Goal: Information Seeking & Learning: Find specific fact

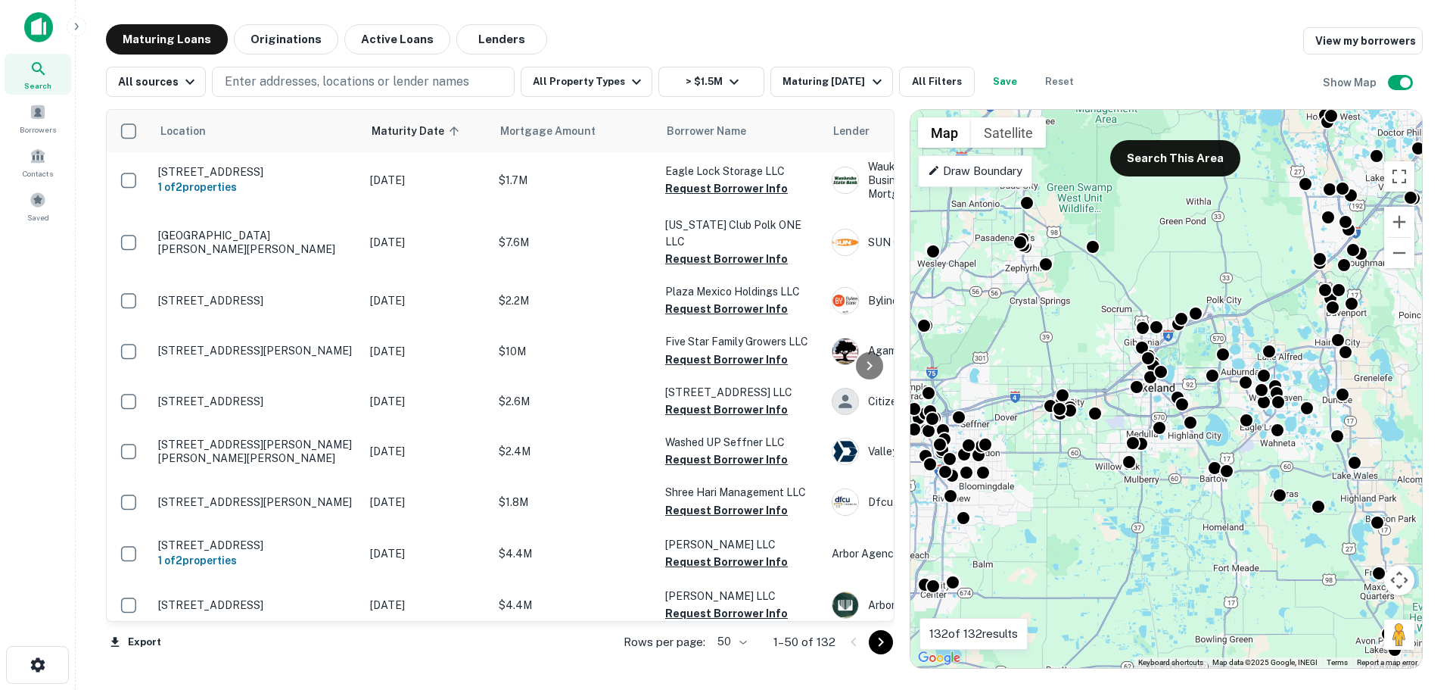
scroll to position [76, 0]
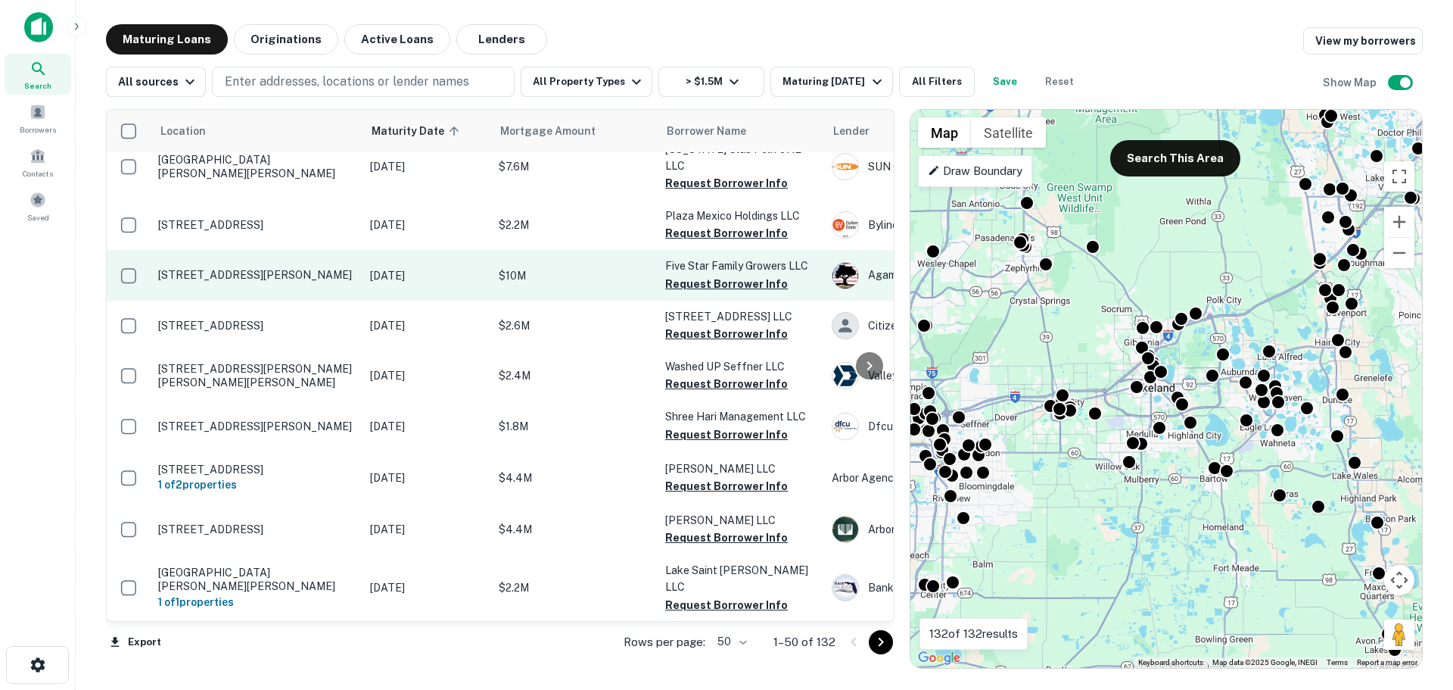
click at [567, 267] on p "$10M" at bounding box center [574, 275] width 151 height 17
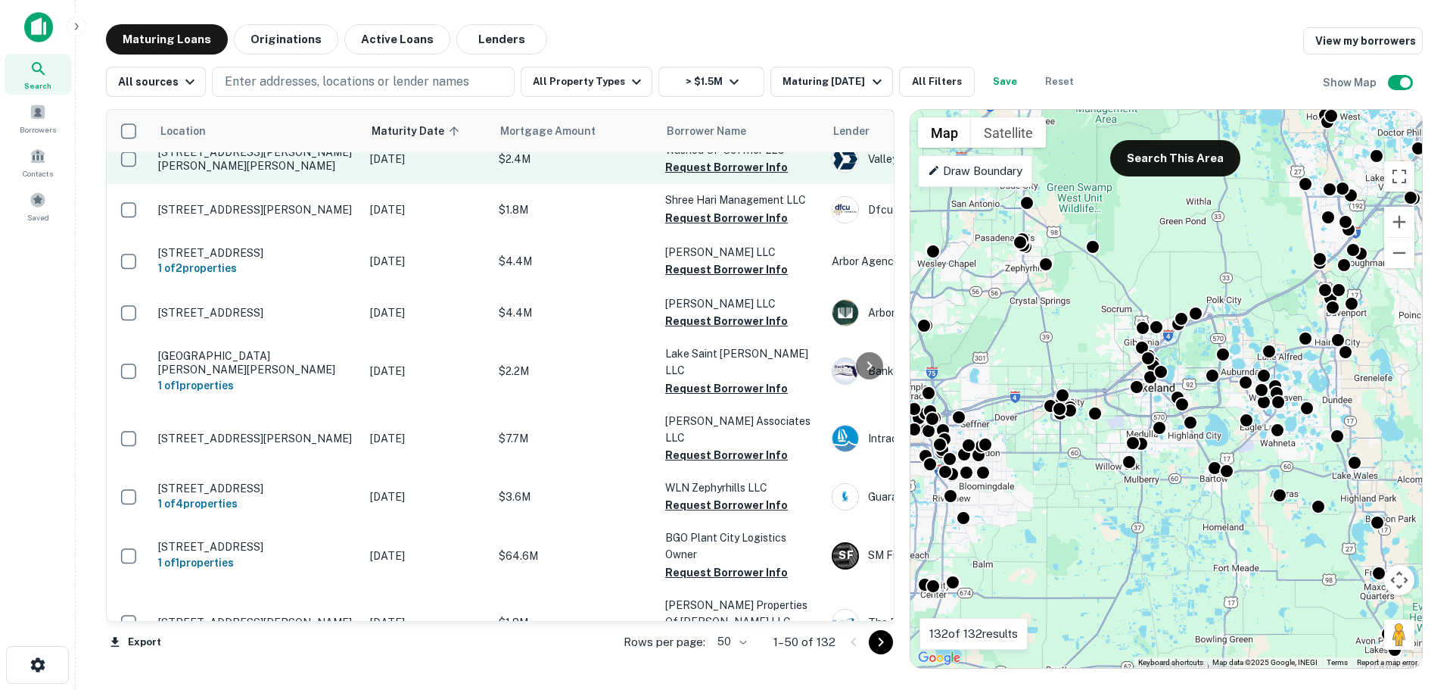
scroll to position [303, 0]
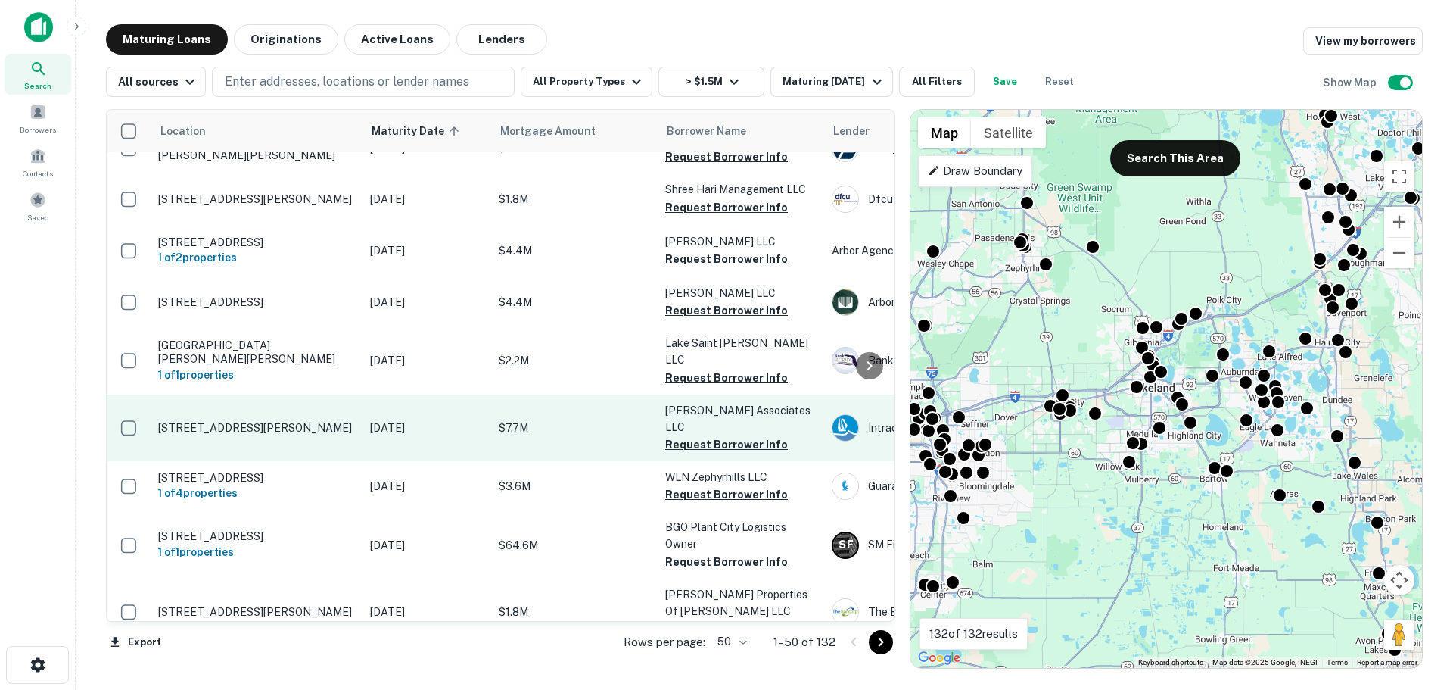
click at [633, 394] on td "$7.7M" at bounding box center [574, 427] width 167 height 67
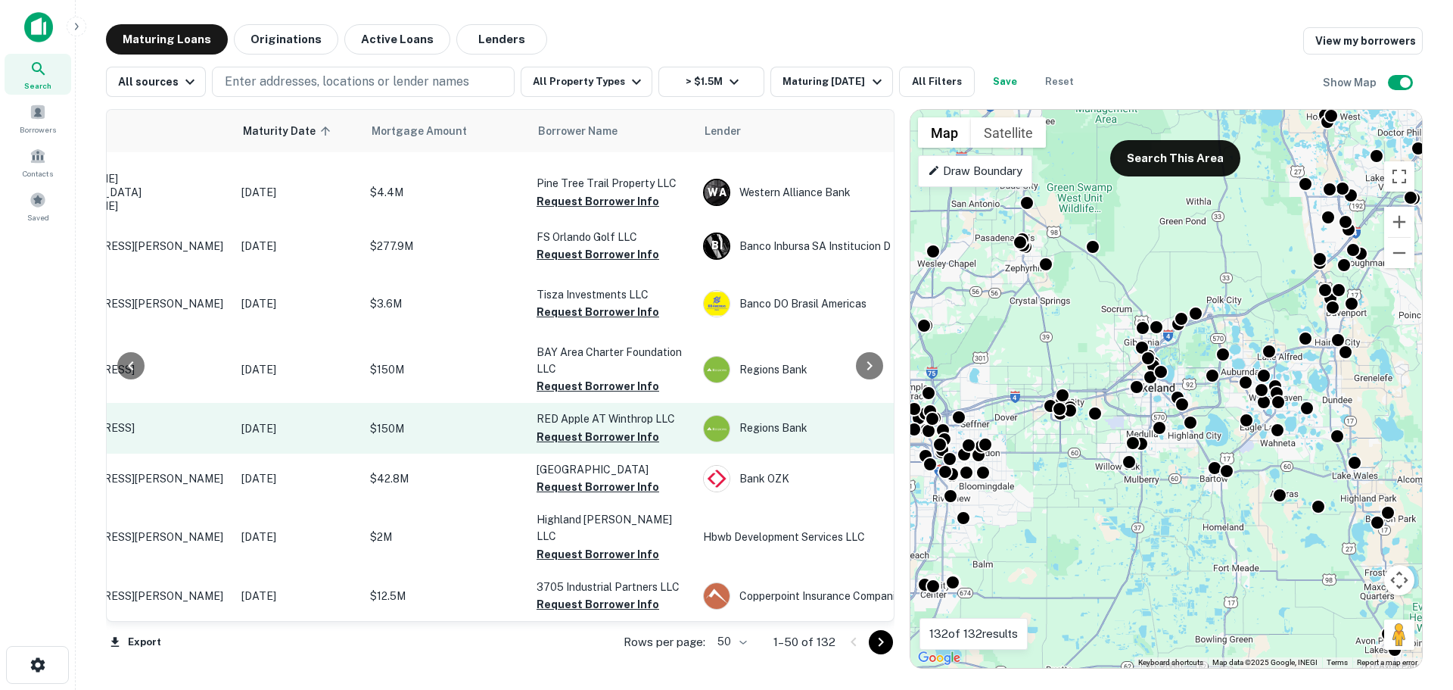
scroll to position [2536, 129]
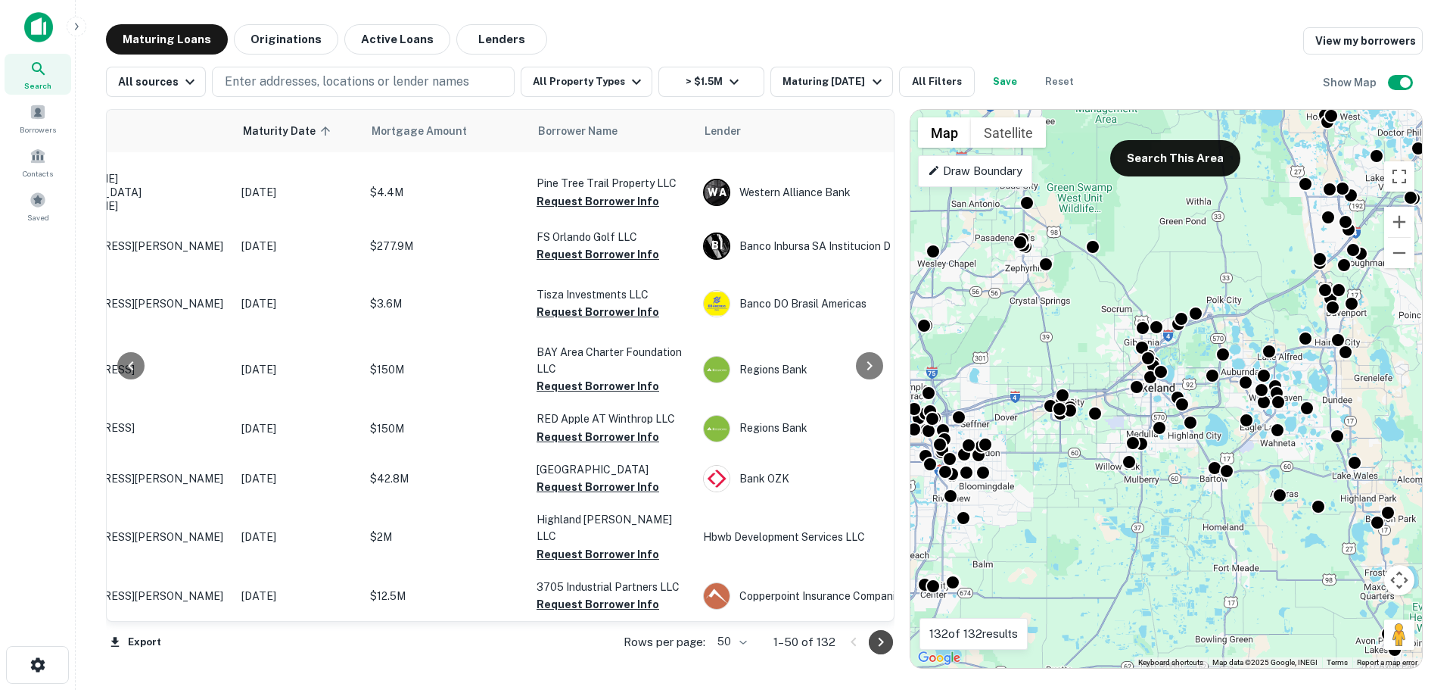
click at [880, 643] on icon "Go to next page" at bounding box center [881, 642] width 18 height 18
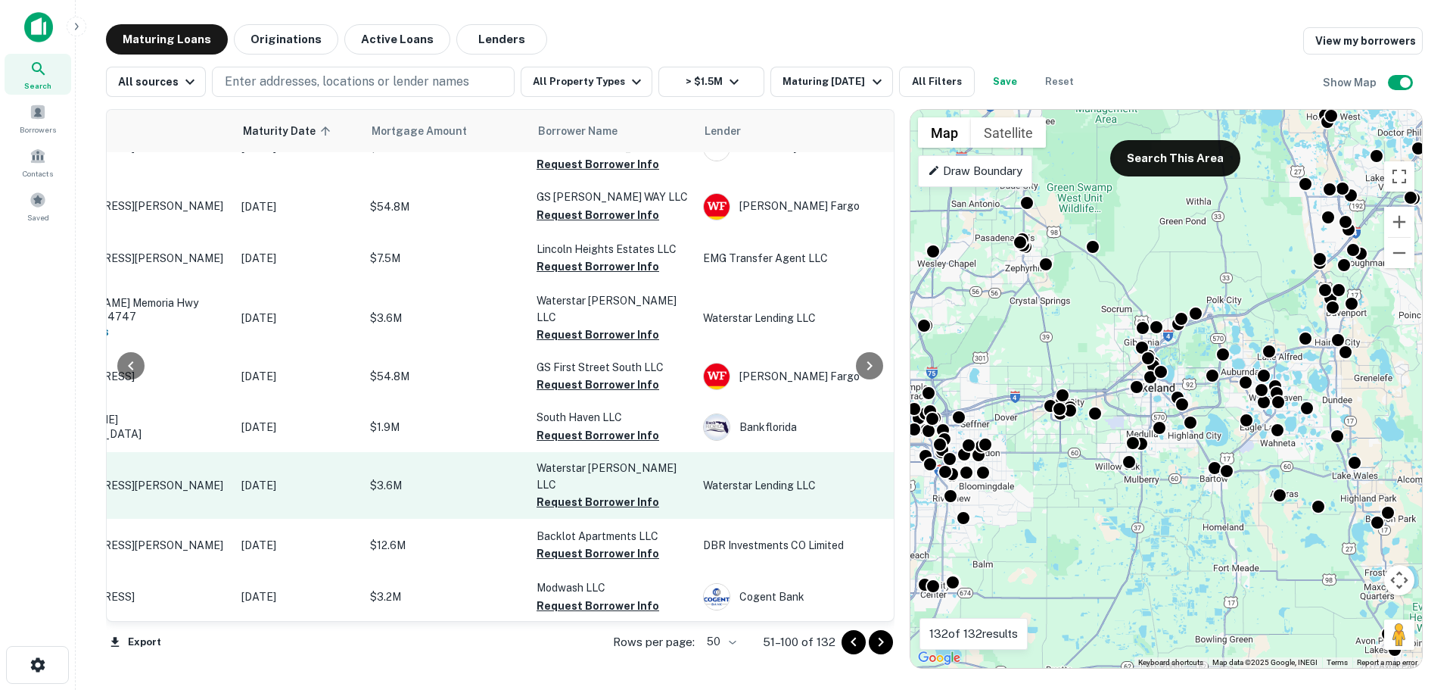
scroll to position [908, 129]
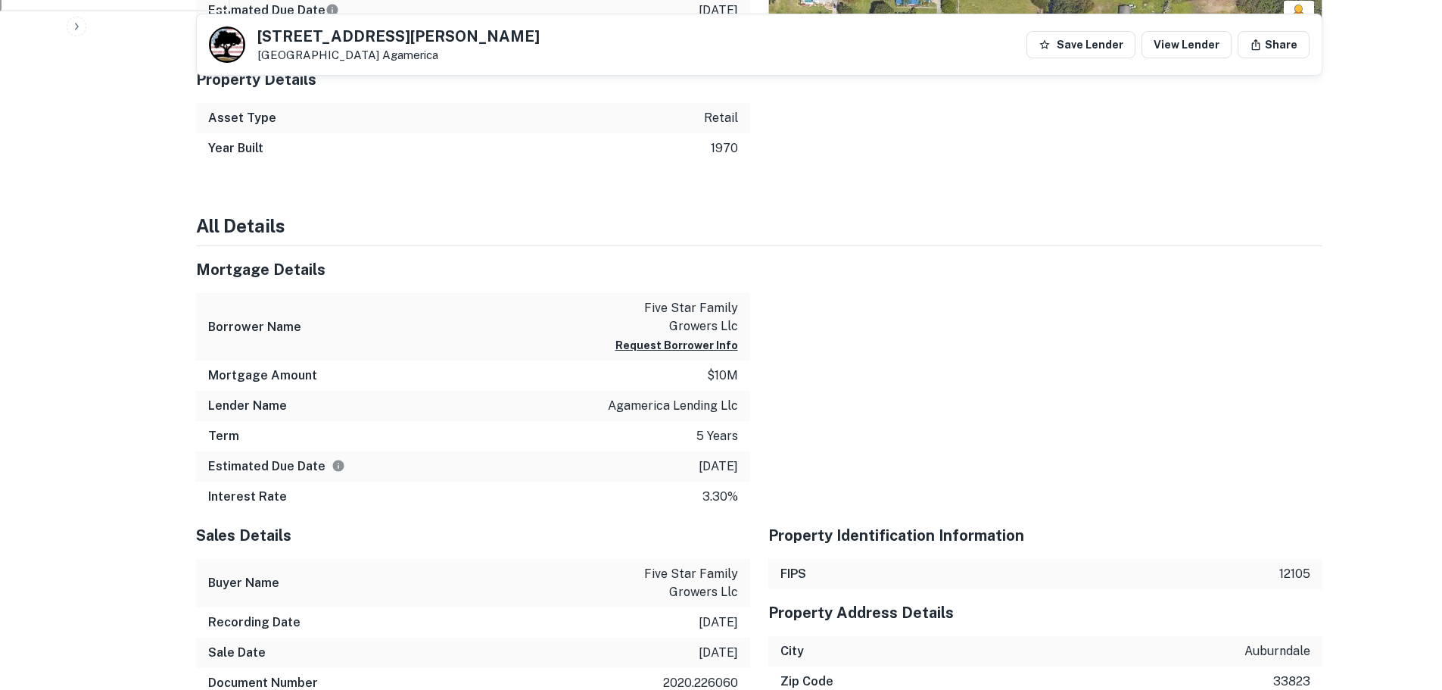
scroll to position [908, 0]
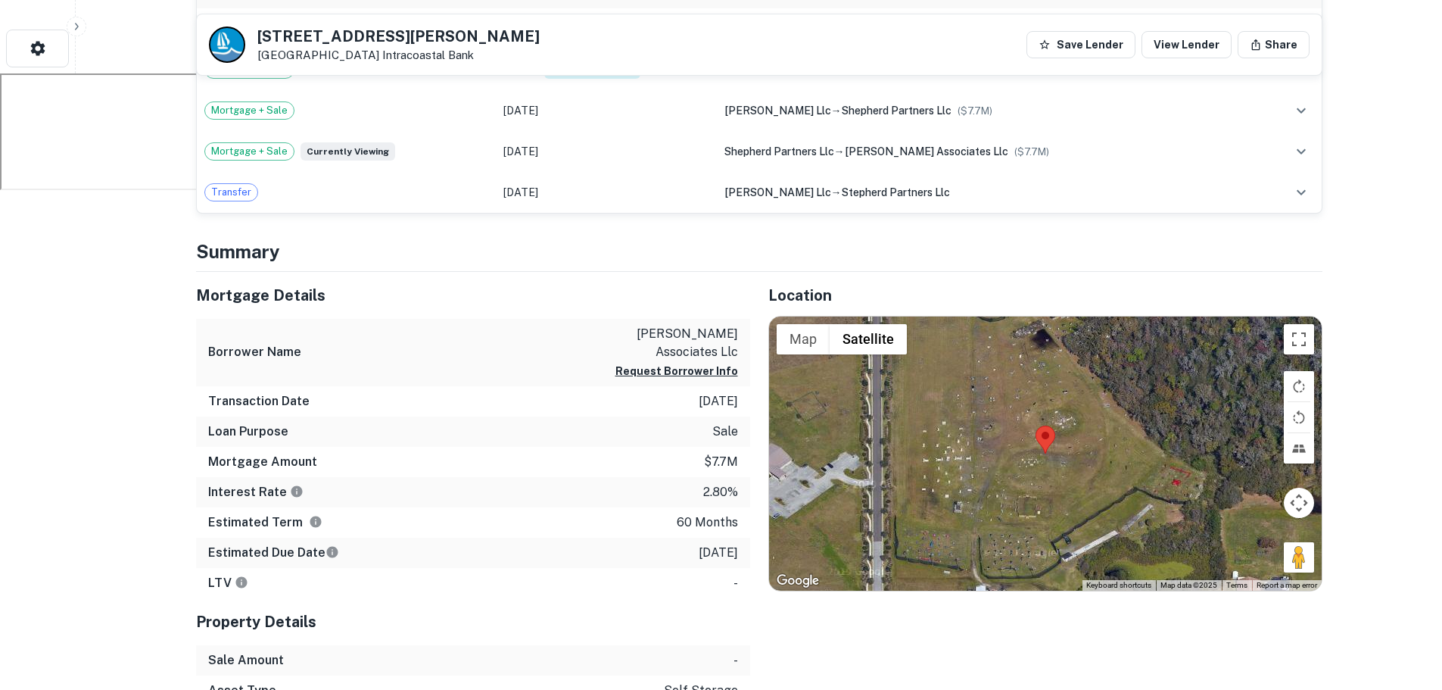
scroll to position [479, 0]
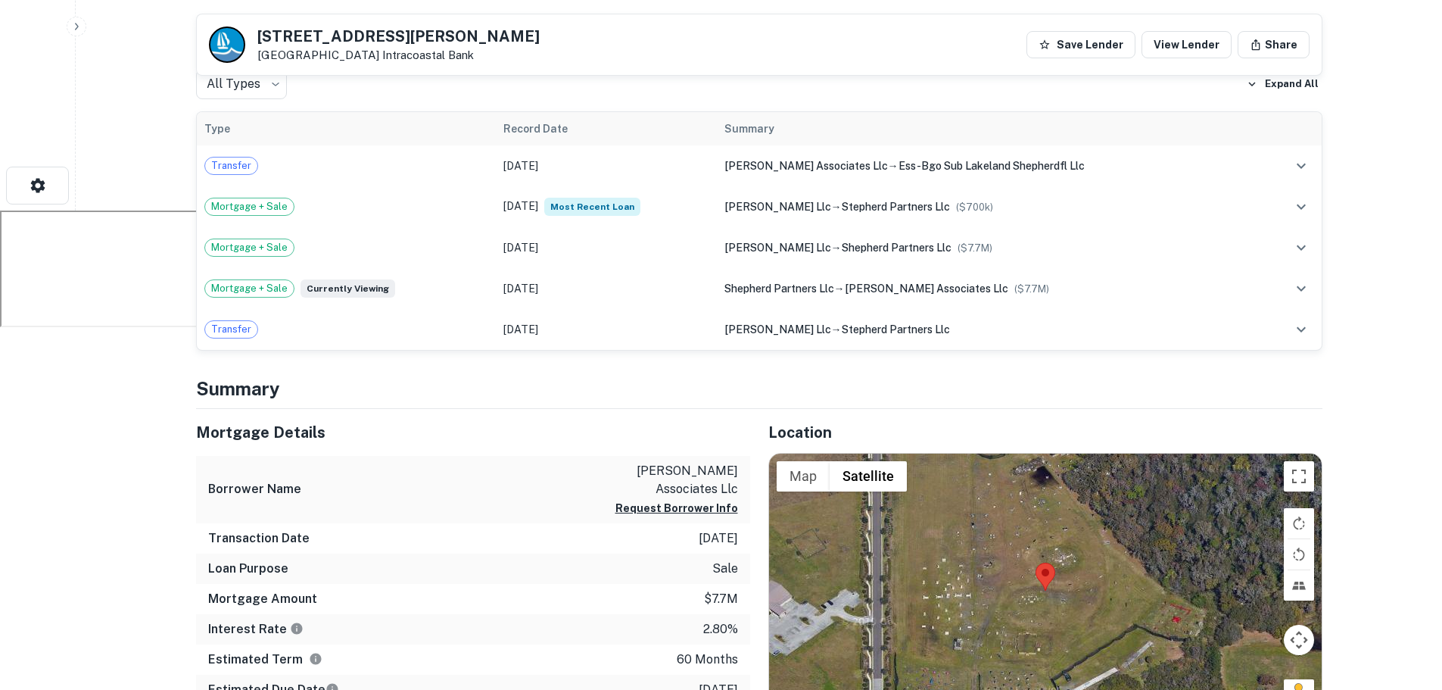
drag, startPoint x: 357, startPoint y: 56, endPoint x: 255, endPoint y: 36, distance: 103.5
click at [255, 36] on div "2035 Shepherd Rd Lakeland, FL 33811 Intracoastal Bank" at bounding box center [374, 44] width 331 height 36
copy div "2035 Shepherd Rd Lakeland, FL 33811"
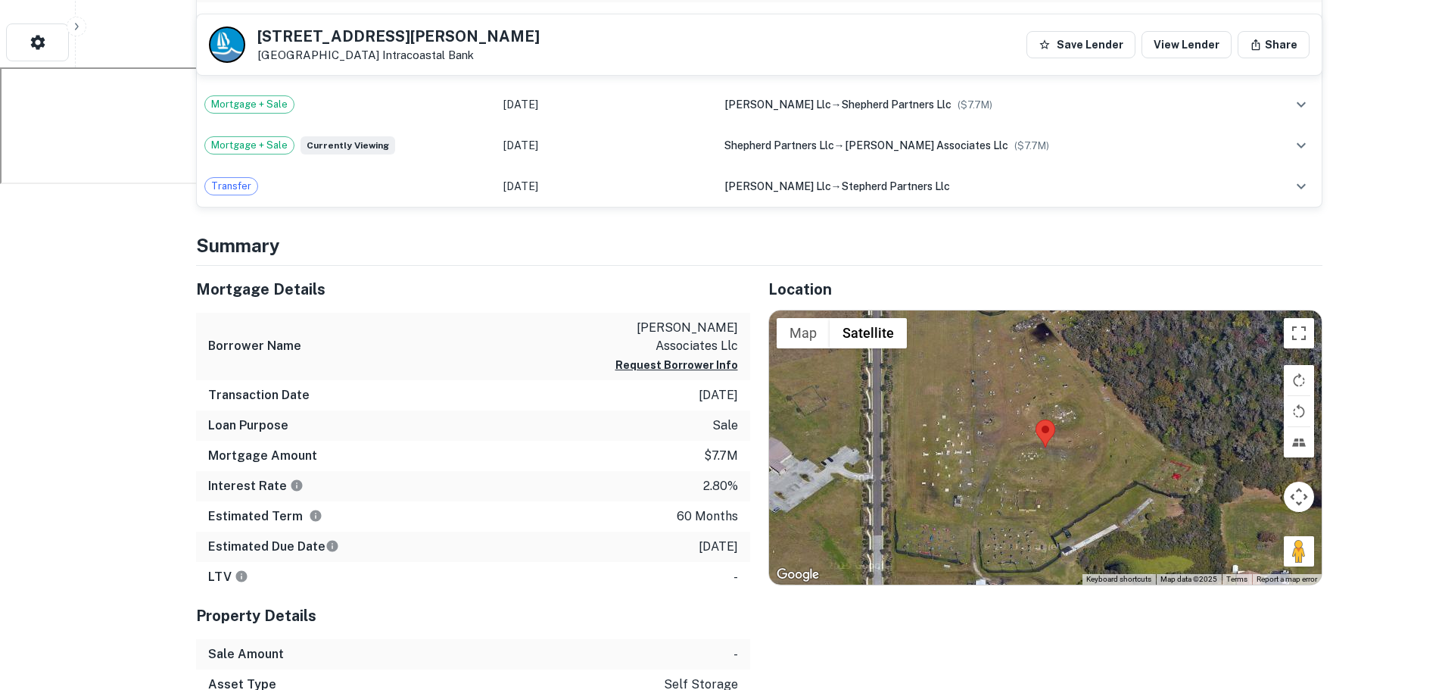
scroll to position [631, 0]
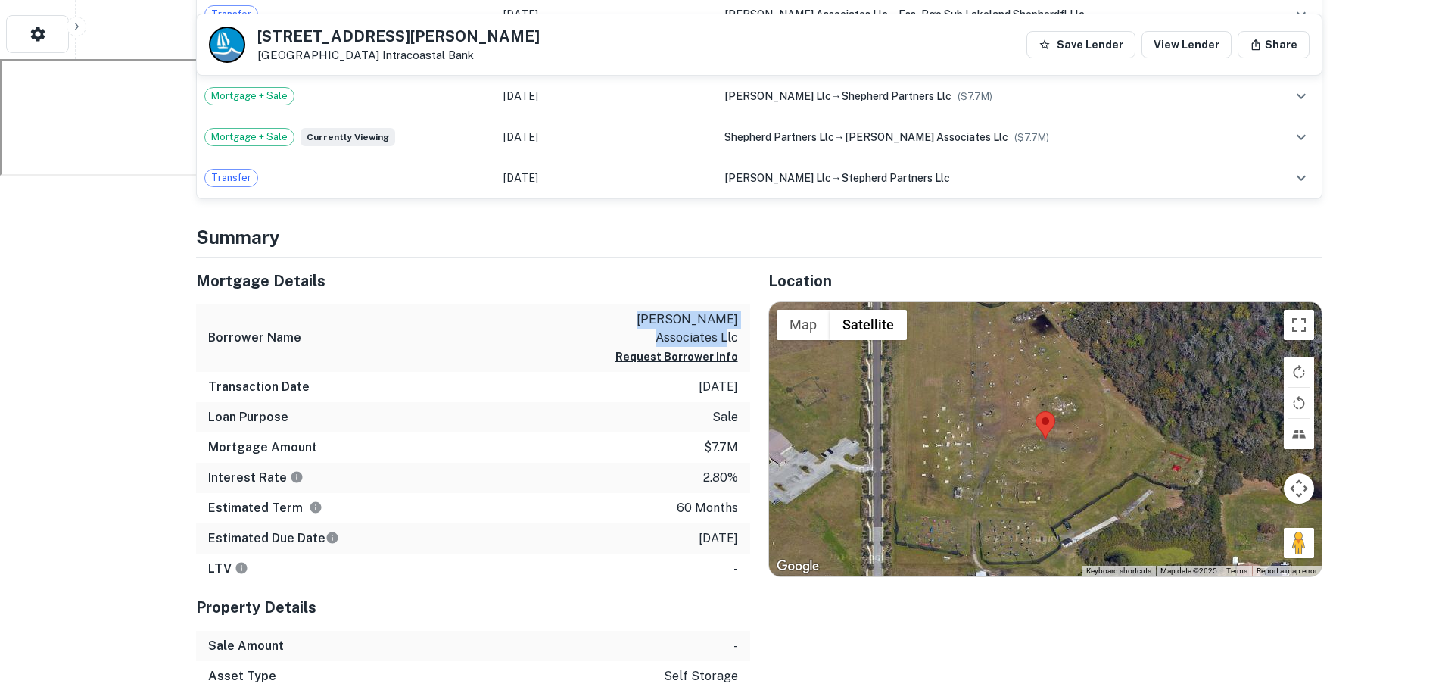
drag, startPoint x: 597, startPoint y: 322, endPoint x: 739, endPoint y: 338, distance: 143.3
click at [739, 338] on div "Borrower Name shepherd ss associates llc Request Borrower Info" at bounding box center [473, 337] width 554 height 67
copy p "shepherd ss associates llc"
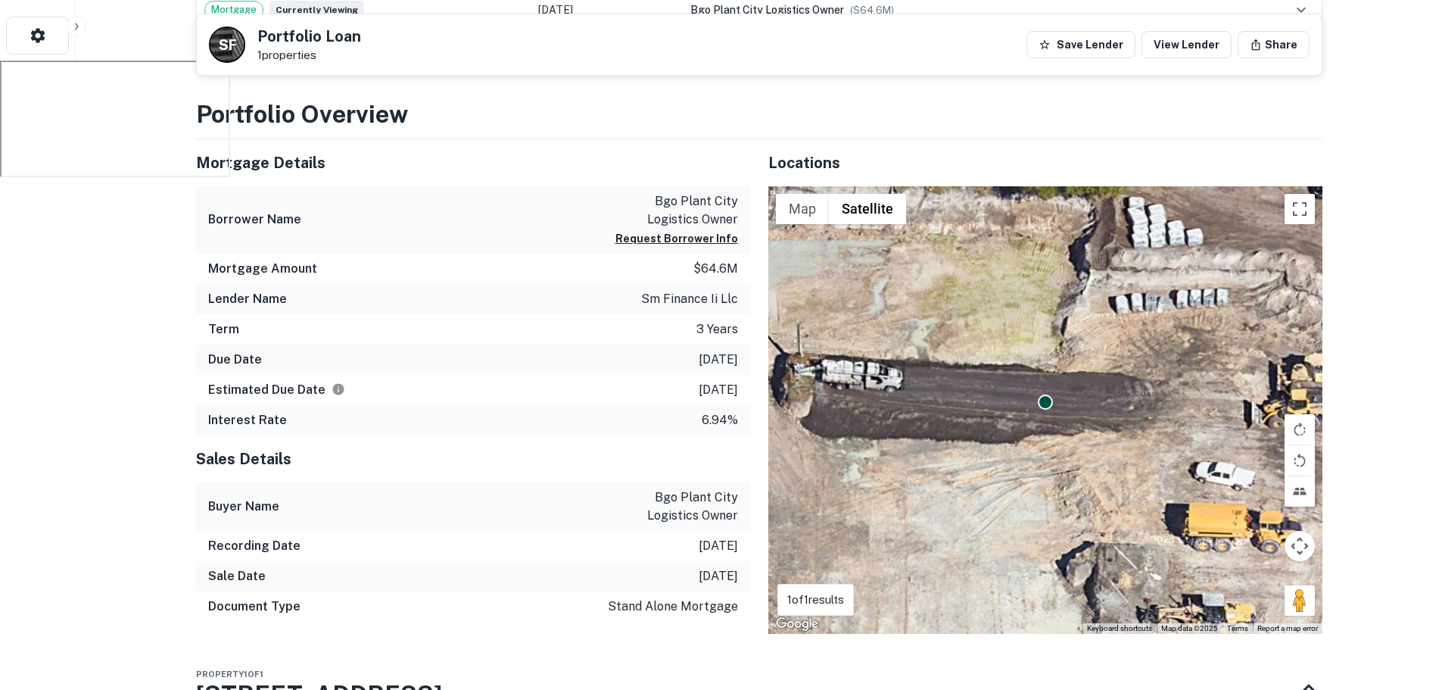
scroll to position [606, 0]
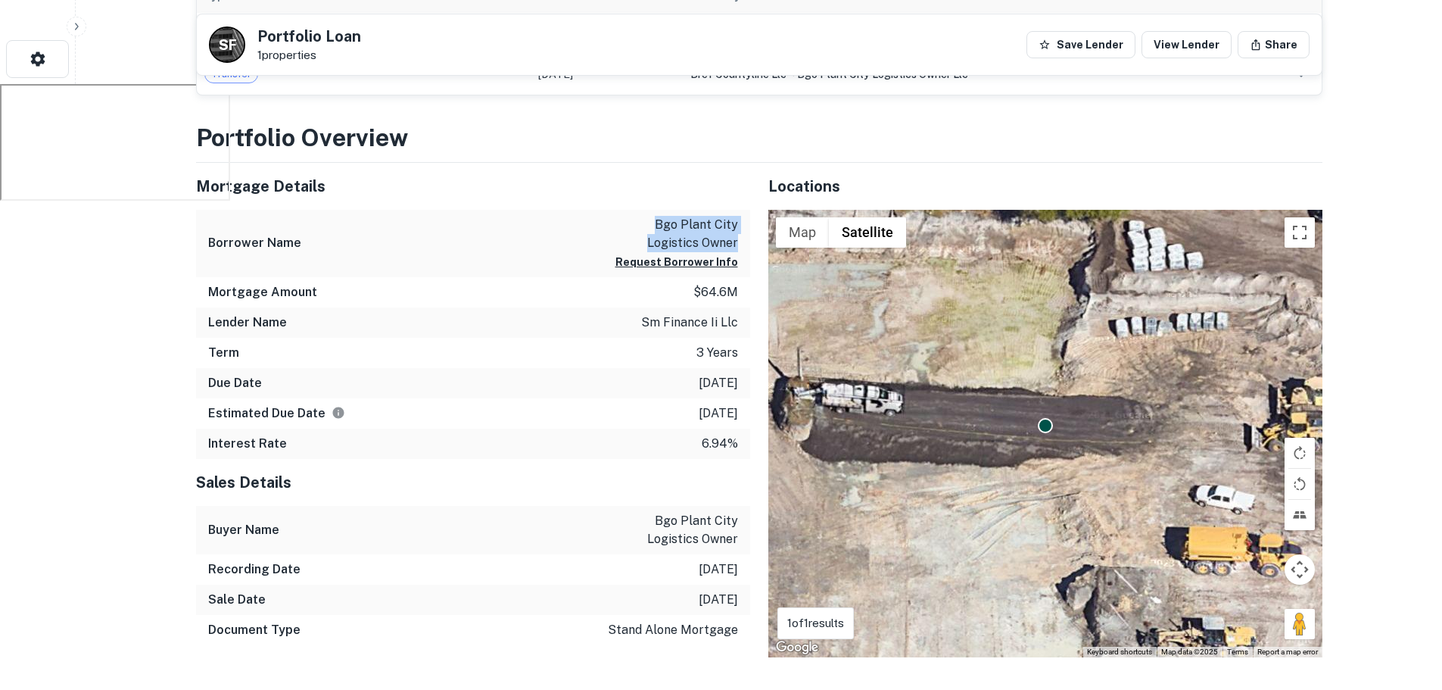
drag, startPoint x: 597, startPoint y: 224, endPoint x: 743, endPoint y: 248, distance: 147.2
click at [743, 247] on div "Borrower Name bgo plant city logistics owner Request Borrower Info" at bounding box center [473, 243] width 554 height 67
copy p "bgo plant city logistics owner"
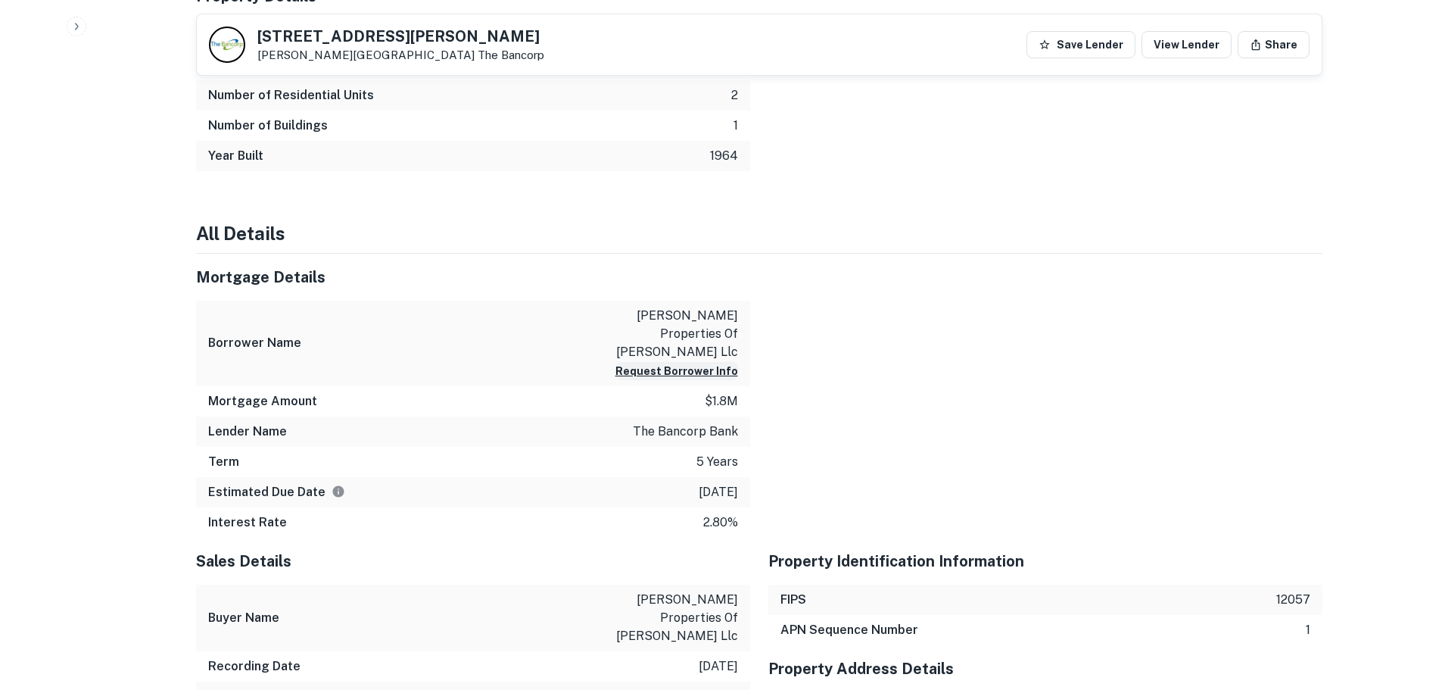
scroll to position [1135, 0]
drag, startPoint x: 609, startPoint y: 291, endPoint x: 748, endPoint y: 319, distance: 141.3
click at [748, 319] on div "Borrower Name arnold properties of brandon llc Request Borrower Info" at bounding box center [473, 345] width 554 height 86
copy p "arnold properties of brandon llc"
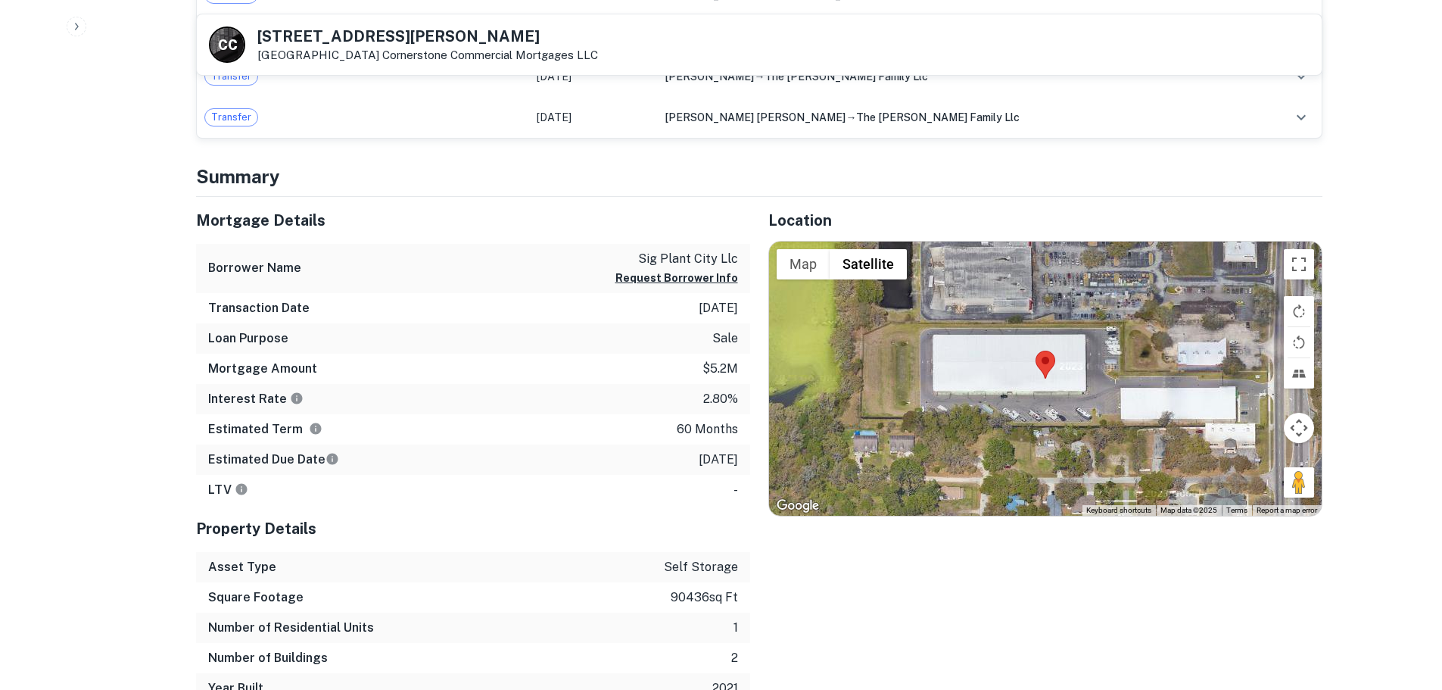
scroll to position [984, 0]
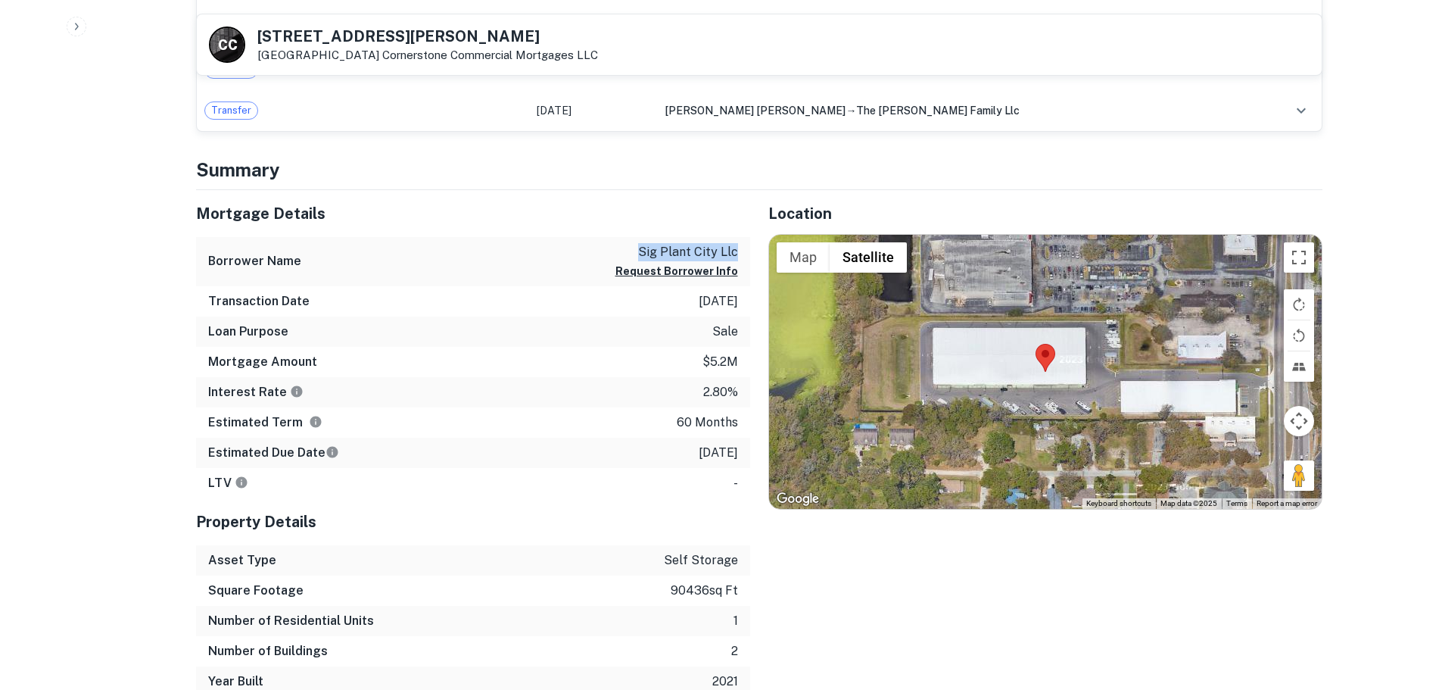
drag, startPoint x: 637, startPoint y: 249, endPoint x: 748, endPoint y: 257, distance: 111.5
click at [748, 257] on div "Borrower Name sig plant city llc Request Borrower Info" at bounding box center [473, 261] width 554 height 49
copy p "sig plant city llc"
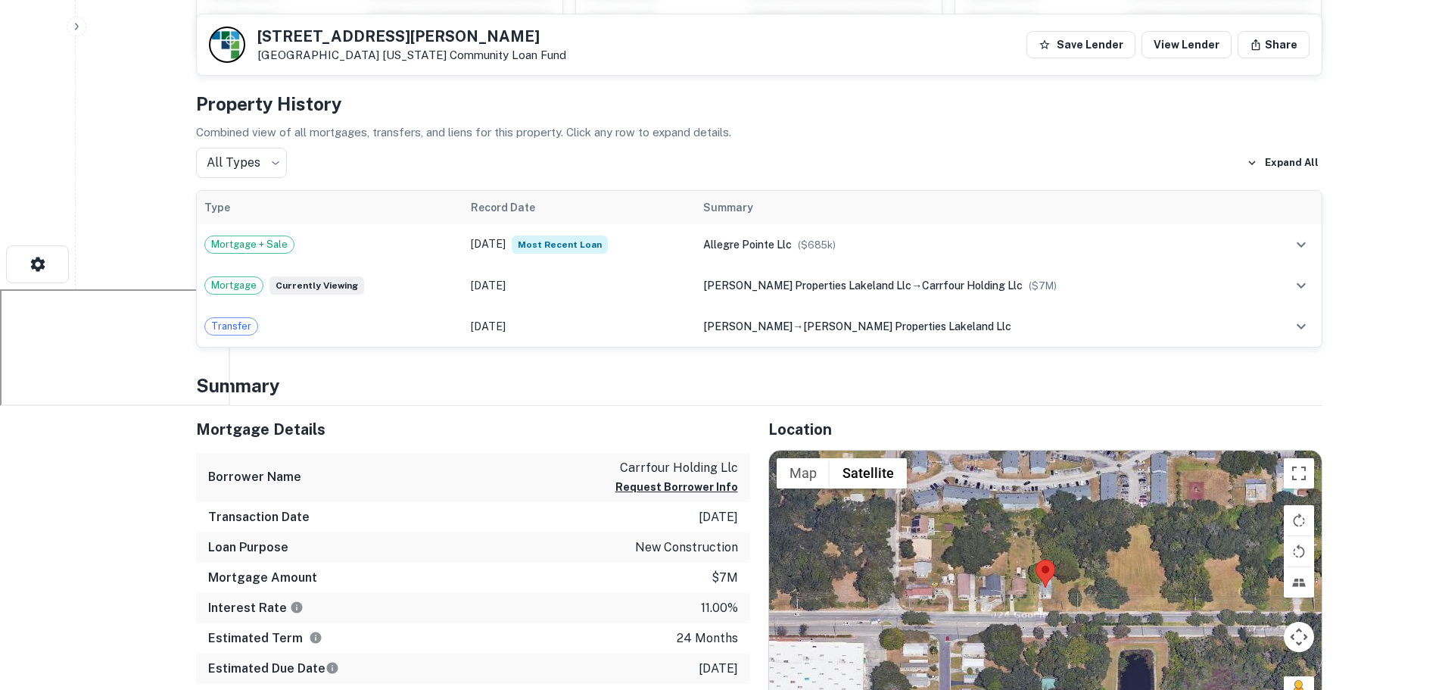
scroll to position [606, 0]
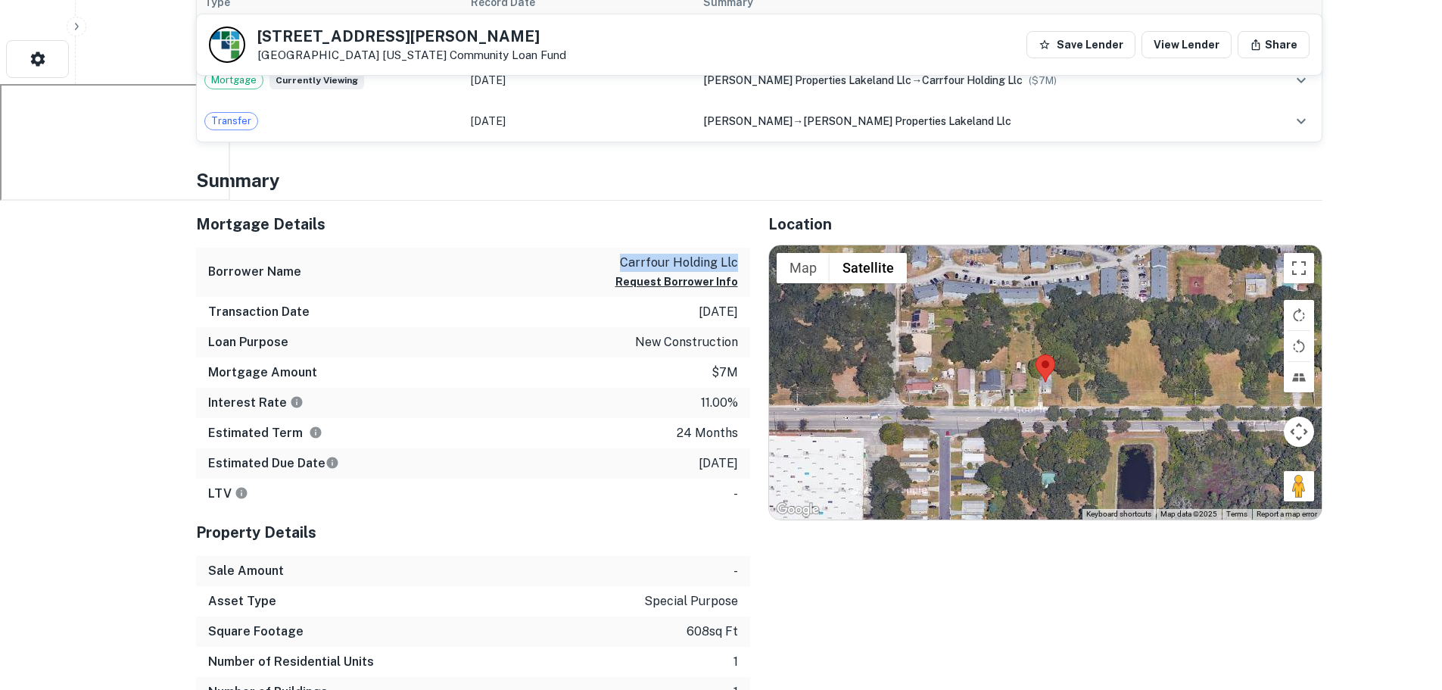
drag, startPoint x: 603, startPoint y: 266, endPoint x: 743, endPoint y: 260, distance: 140.9
click at [743, 260] on div "Borrower Name carrfour holding llc Request Borrower Info" at bounding box center [473, 272] width 554 height 49
copy p "carrfour holding llc"
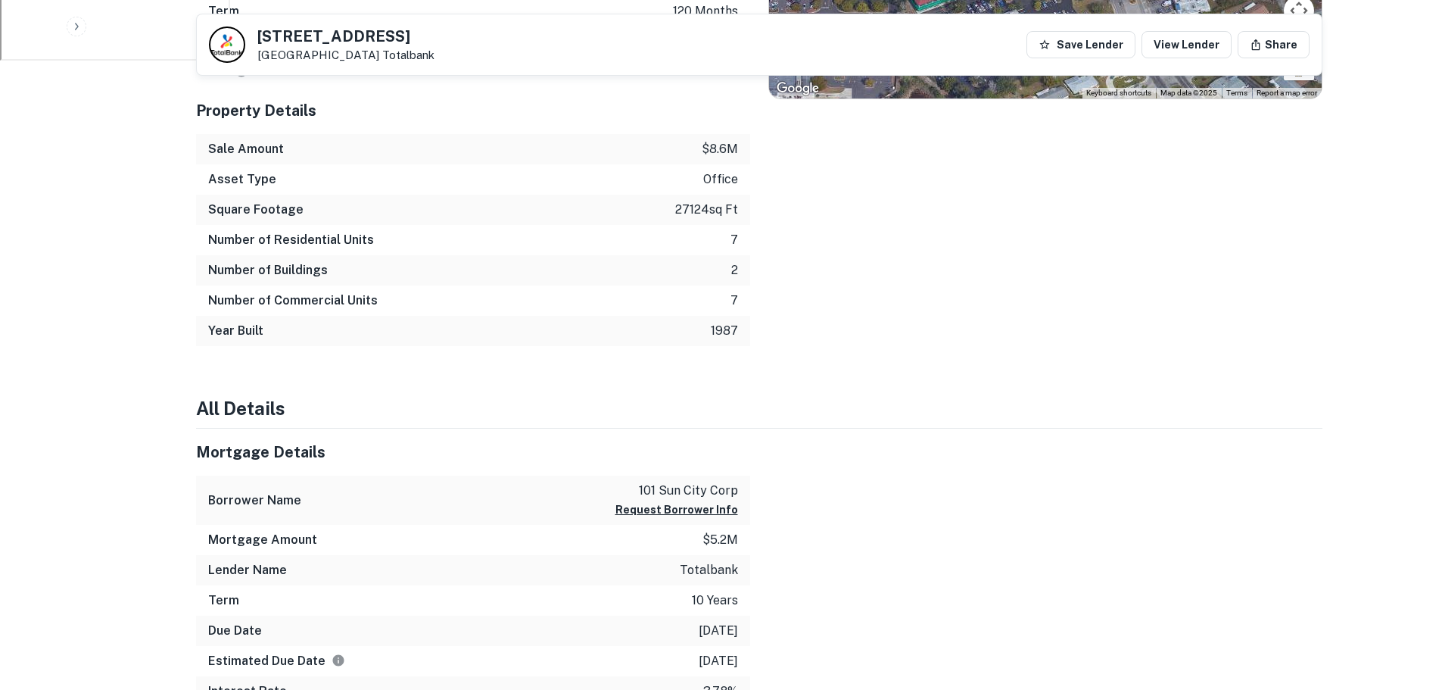
scroll to position [757, 0]
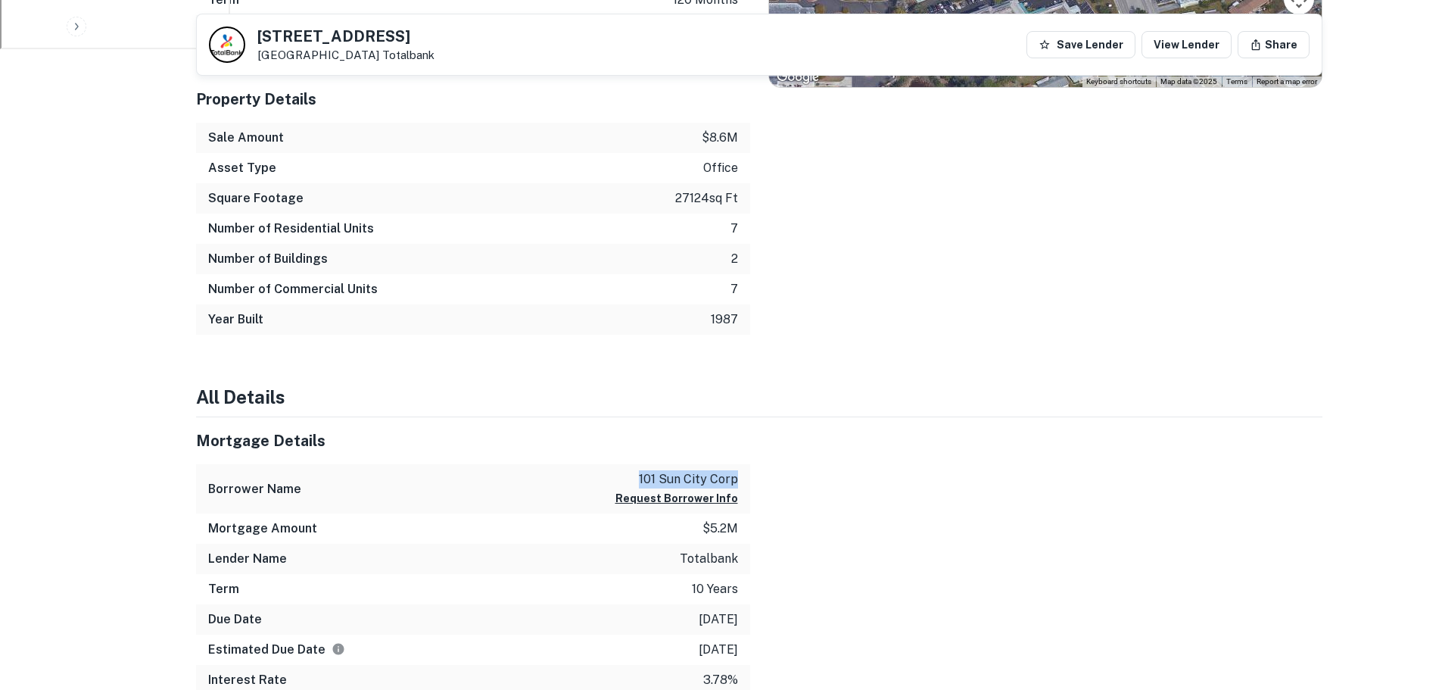
drag, startPoint x: 637, startPoint y: 468, endPoint x: 740, endPoint y: 474, distance: 103.1
click at [740, 474] on div "Borrower Name 101 sun city corp Request Borrower Info" at bounding box center [473, 488] width 554 height 49
copy p "101 sun city corp"
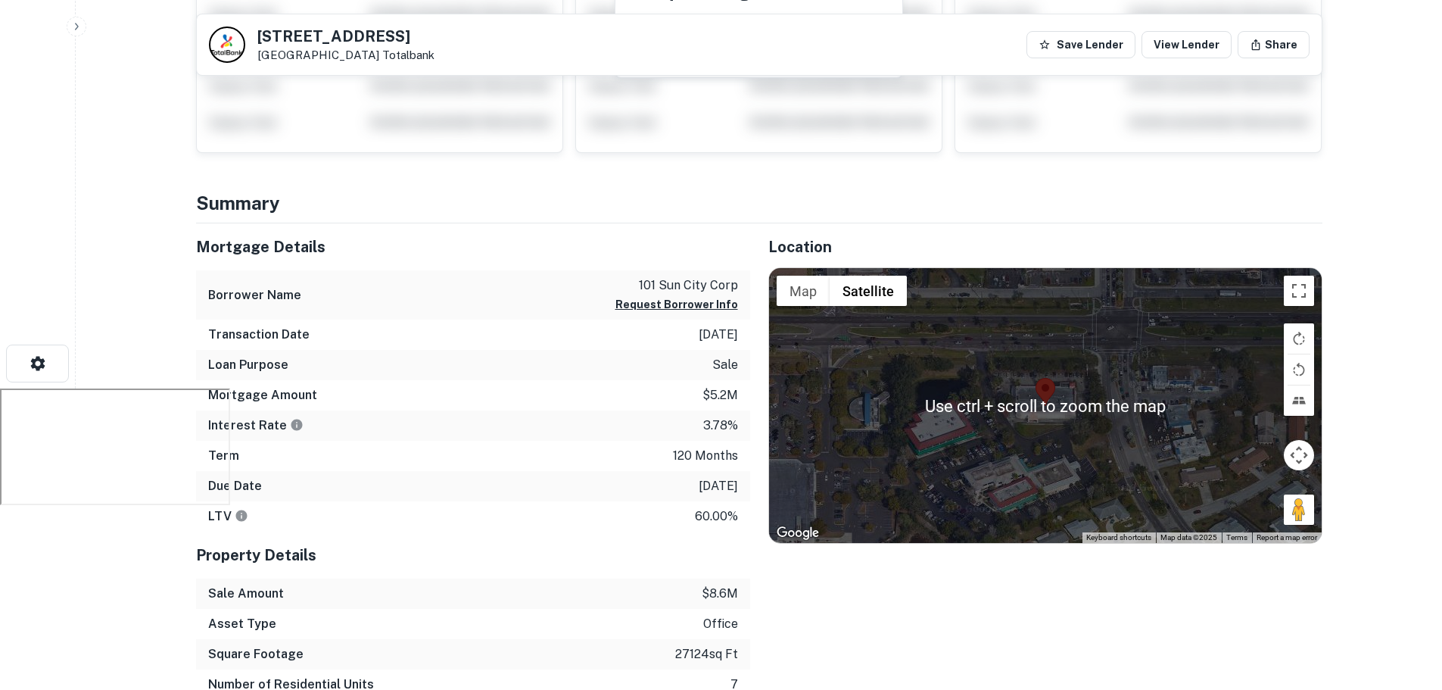
scroll to position [227, 0]
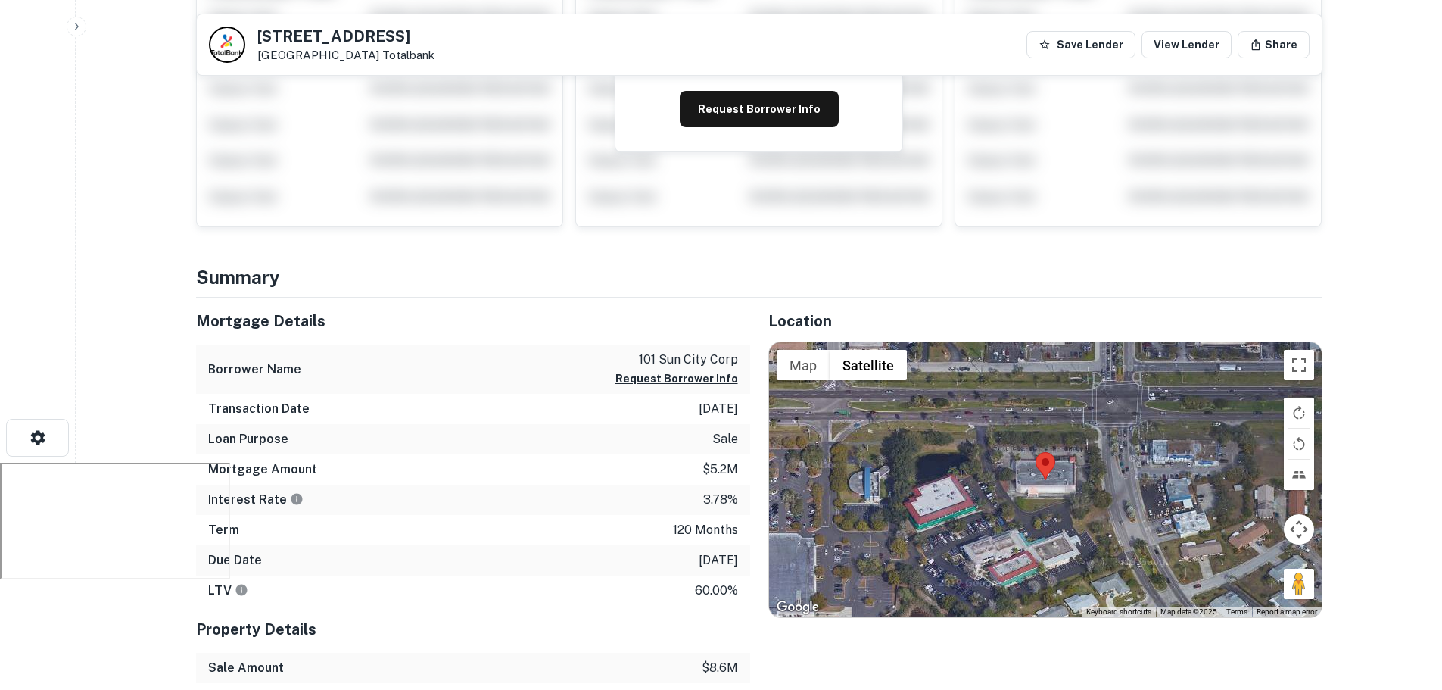
drag, startPoint x: 478, startPoint y: 29, endPoint x: 392, endPoint y: 33, distance: 86.4
click at [392, 33] on div "101 S PEBBLE BEACH BLVD Sun City Center, FL 33573 Totalbank Save Lender View Le…" at bounding box center [759, 44] width 1125 height 61
drag, startPoint x: 394, startPoint y: 56, endPoint x: 246, endPoint y: 39, distance: 149.4
click at [246, 39] on div "101 S PEBBLE BEACH BLVD Sun City Center, FL 33573 Totalbank" at bounding box center [322, 44] width 226 height 36
copy div "101 S PEBBLE BEACH BLVD Sun City Center, FL 33573"
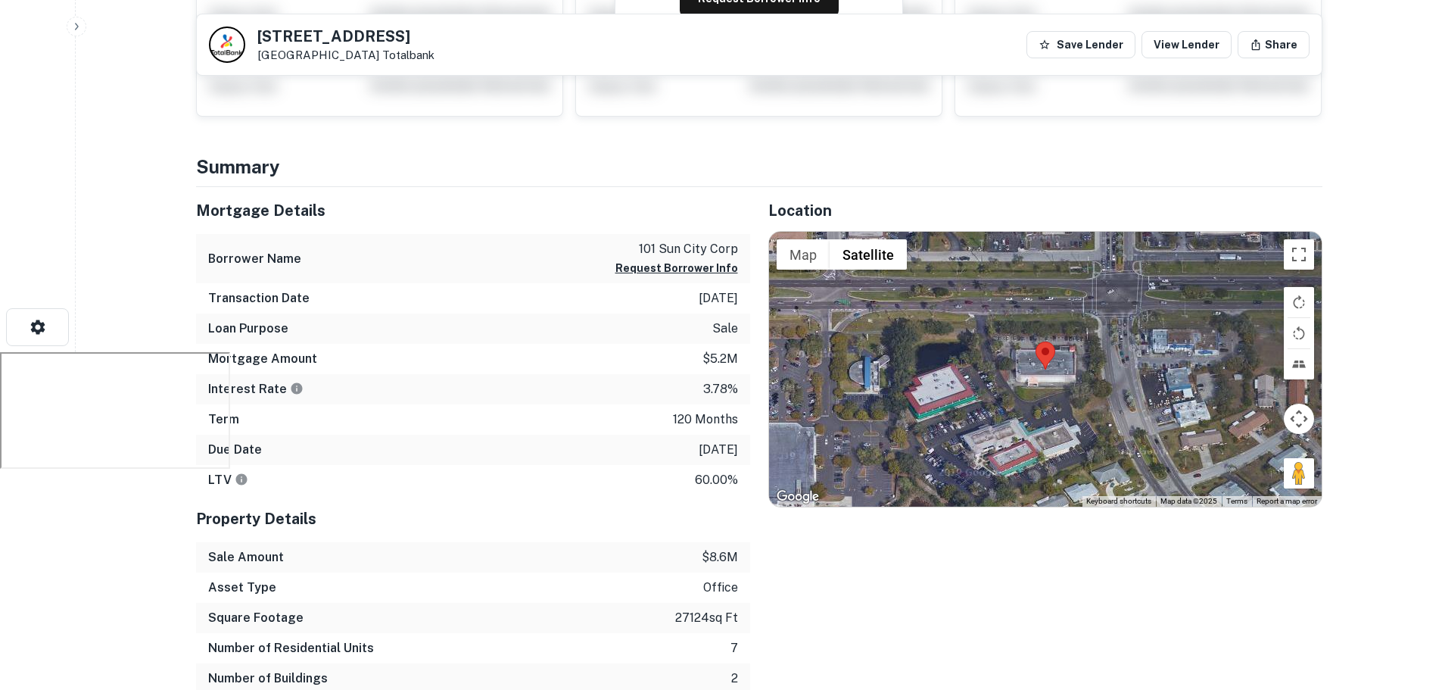
scroll to position [303, 0]
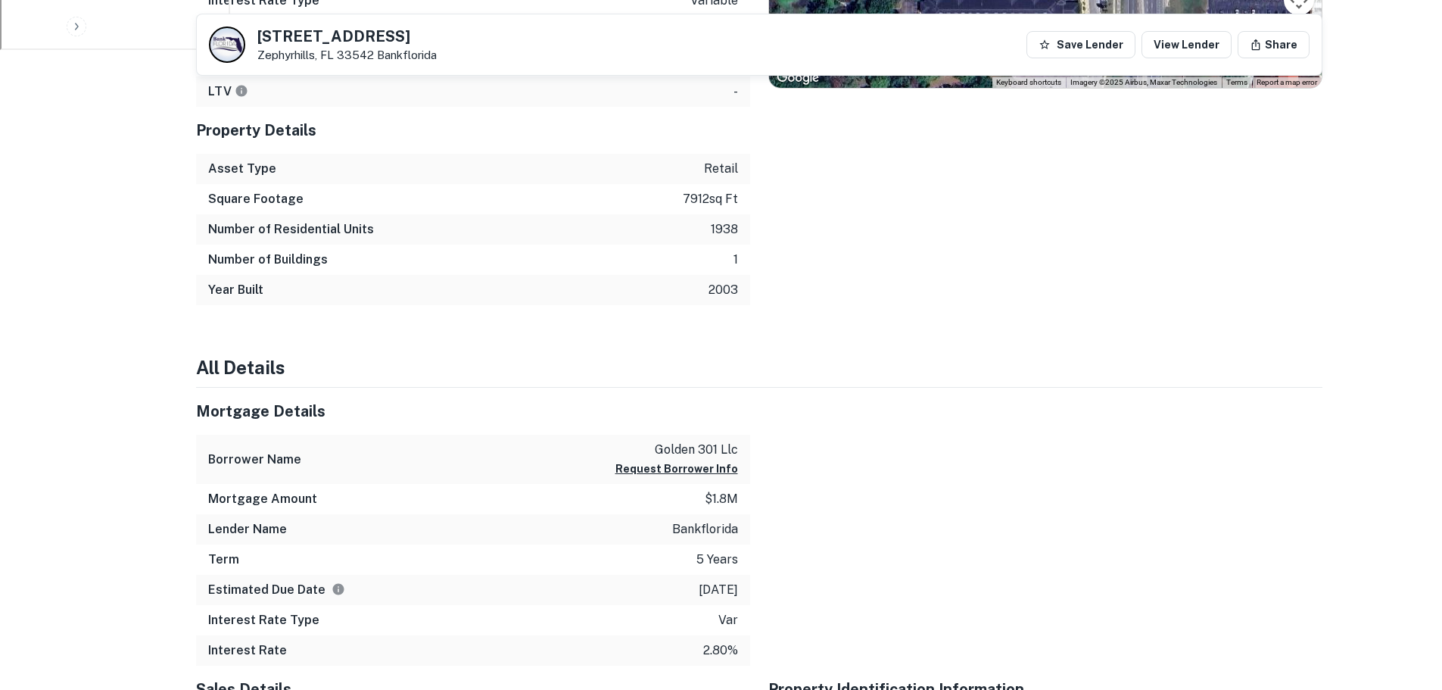
scroll to position [757, 0]
drag, startPoint x: 647, startPoint y: 442, endPoint x: 739, endPoint y: 448, distance: 91.8
click at [739, 448] on div "Borrower Name golden 301 llc Request Borrower Info" at bounding box center [473, 458] width 554 height 49
copy p "golden 301 llc"
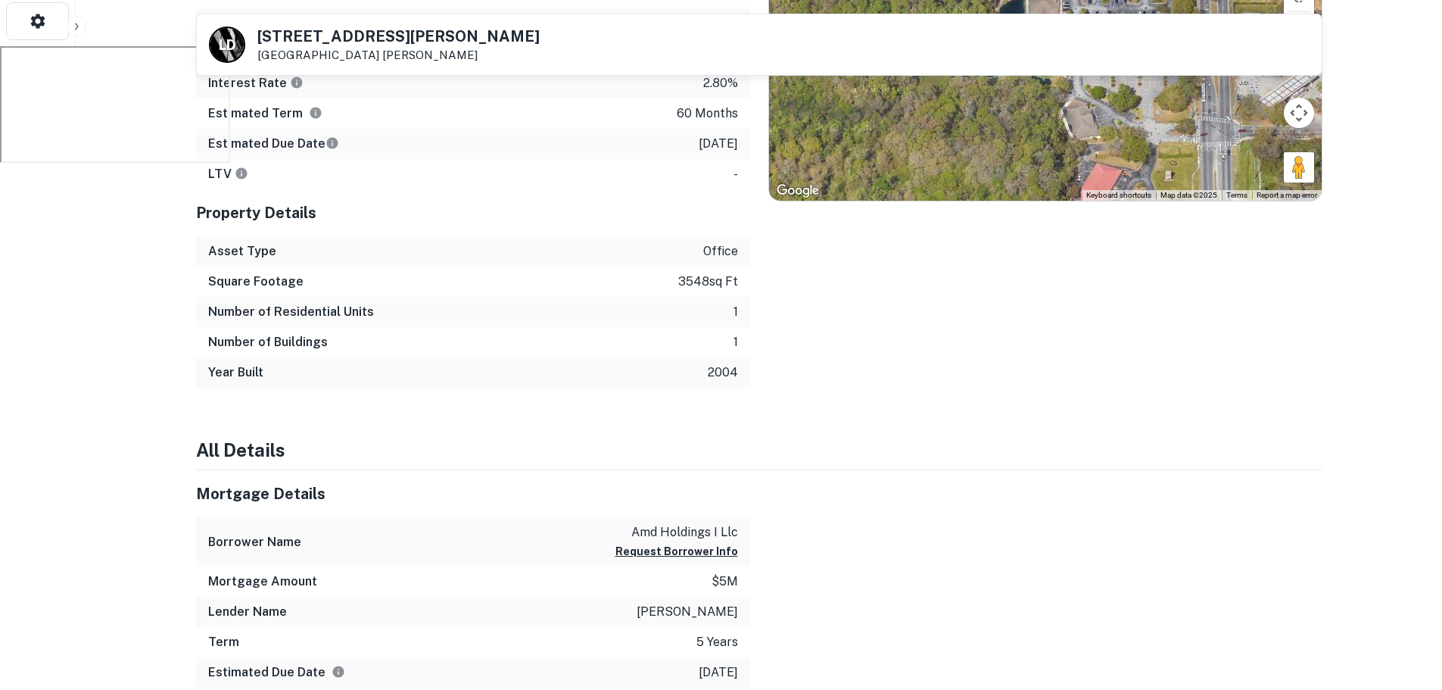
scroll to position [681, 0]
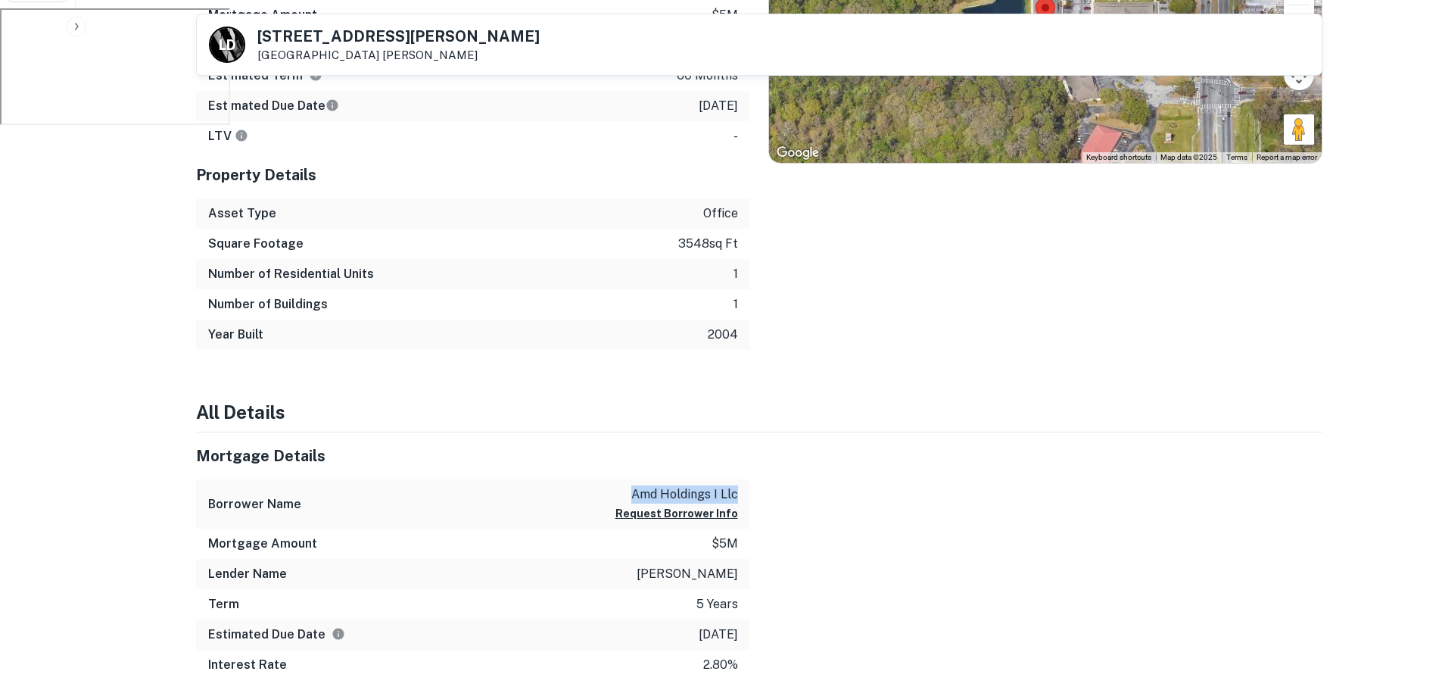
drag, startPoint x: 625, startPoint y: 490, endPoint x: 743, endPoint y: 499, distance: 118.4
click at [743, 499] on div "Borrower Name amd holdings i llc Request Borrower Info" at bounding box center [473, 503] width 554 height 49
copy p "amd holdings i llc"
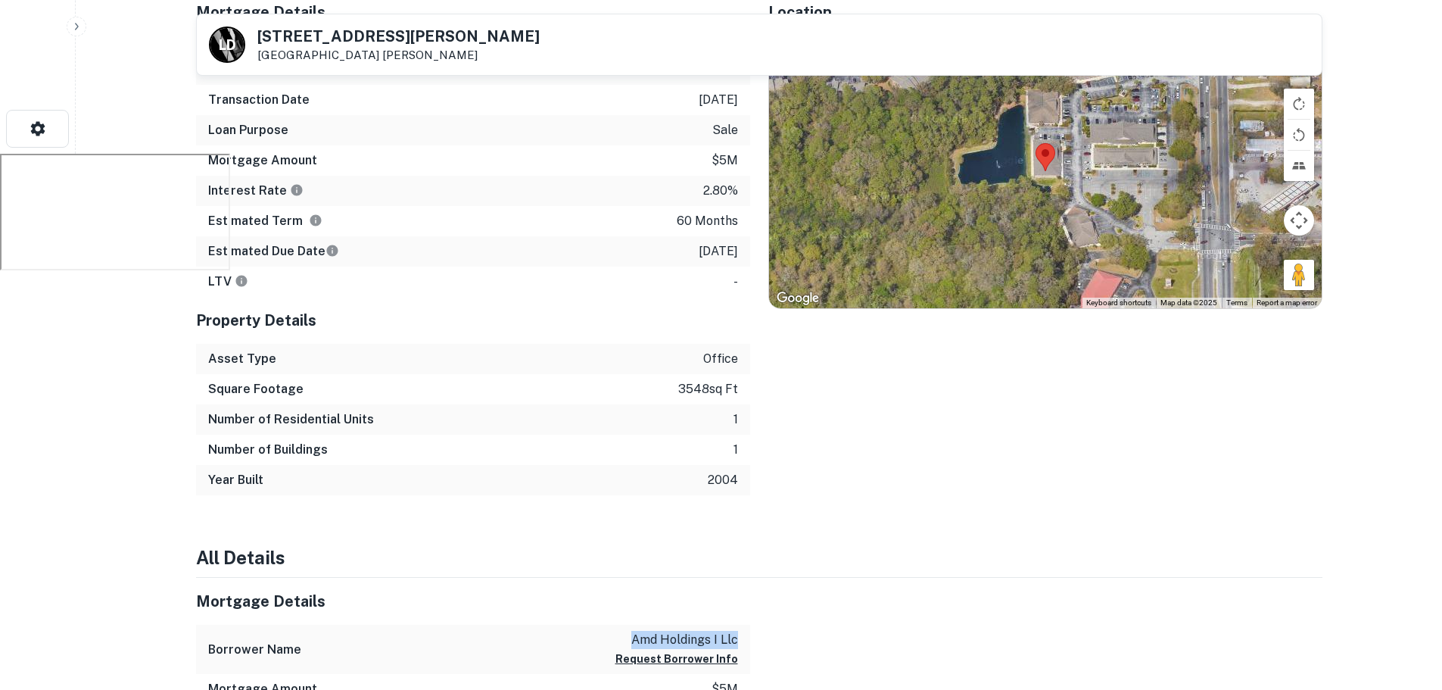
scroll to position [606, 0]
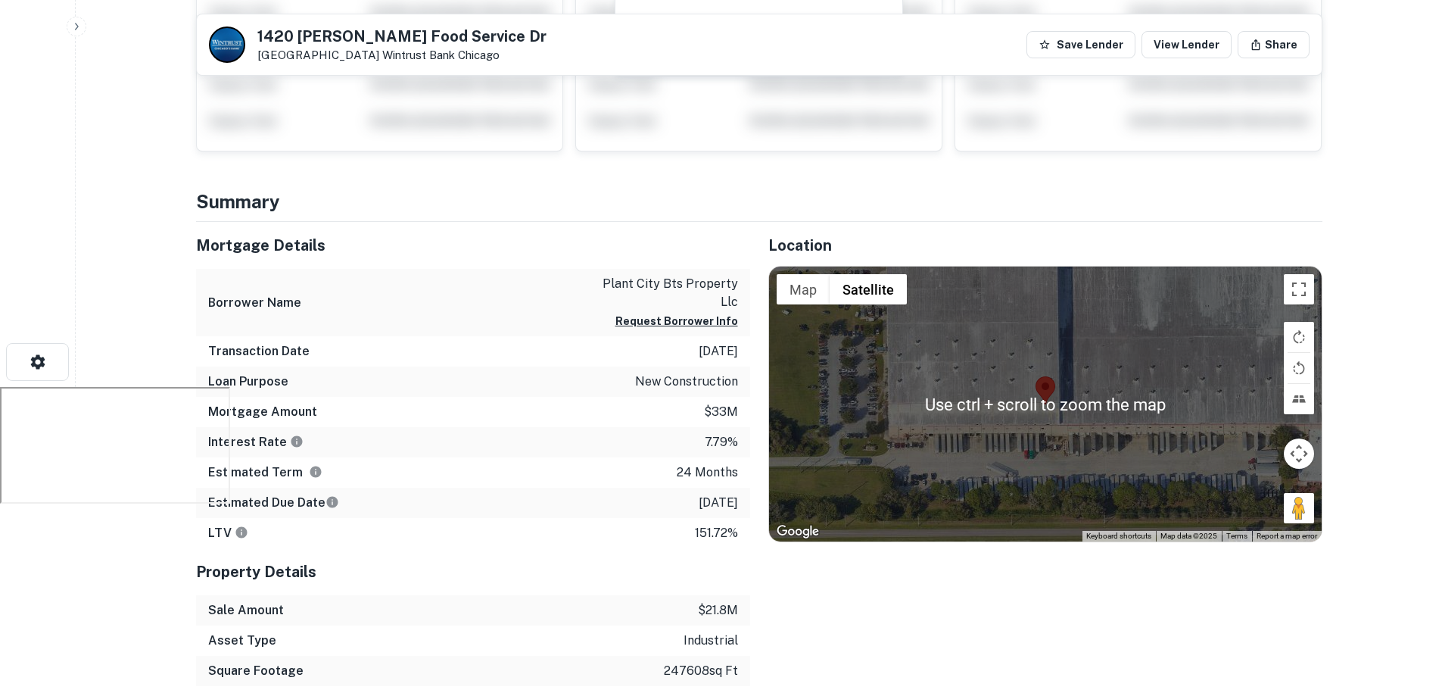
scroll to position [378, 0]
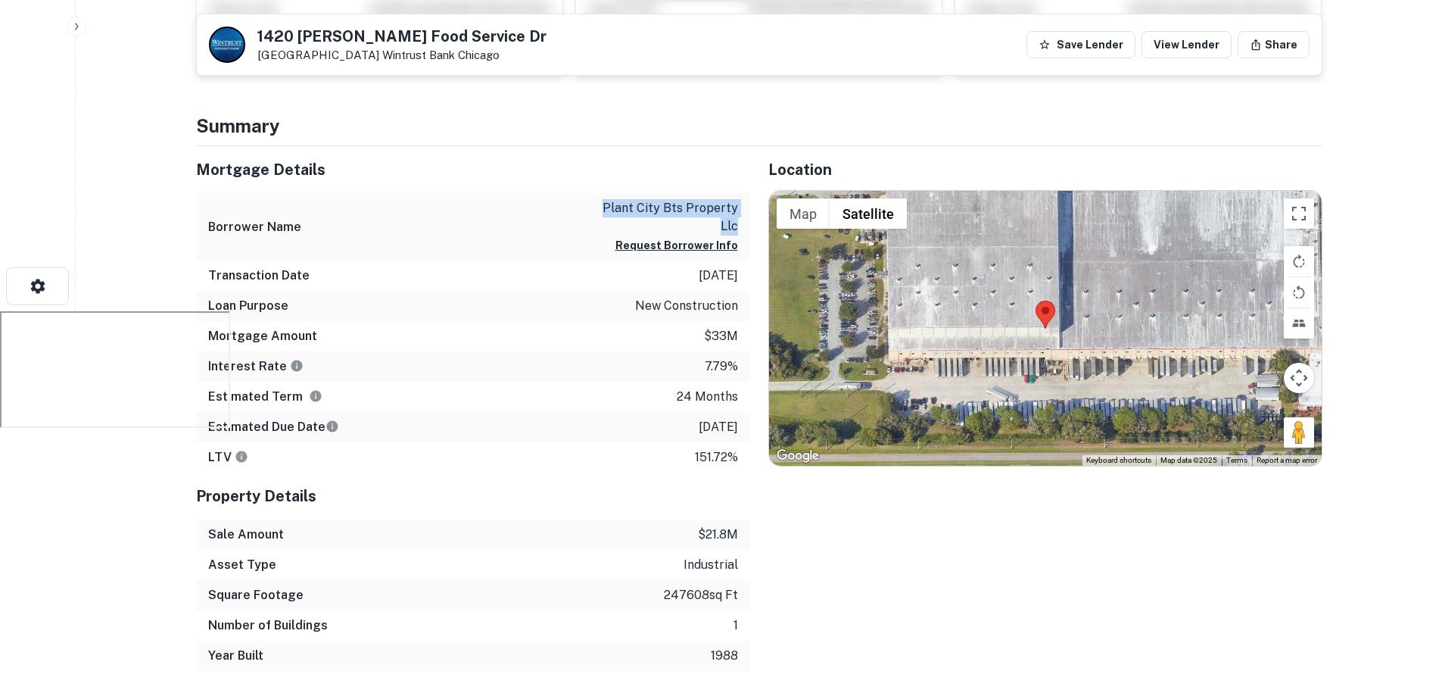
drag, startPoint x: 602, startPoint y: 200, endPoint x: 745, endPoint y: 230, distance: 146.2
click at [745, 230] on div "Borrower Name plant city bts property llc Request Borrower Info" at bounding box center [473, 226] width 554 height 67
copy p "plant city bts property llc"
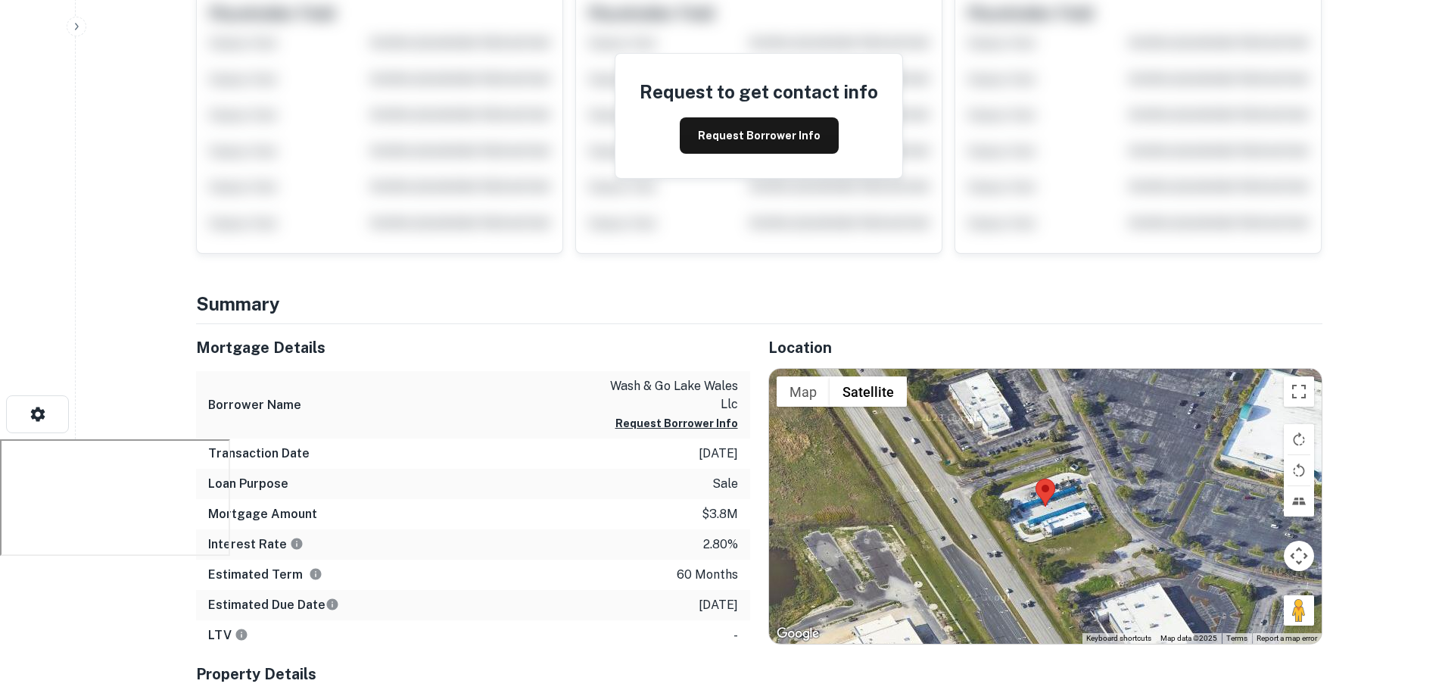
scroll to position [303, 0]
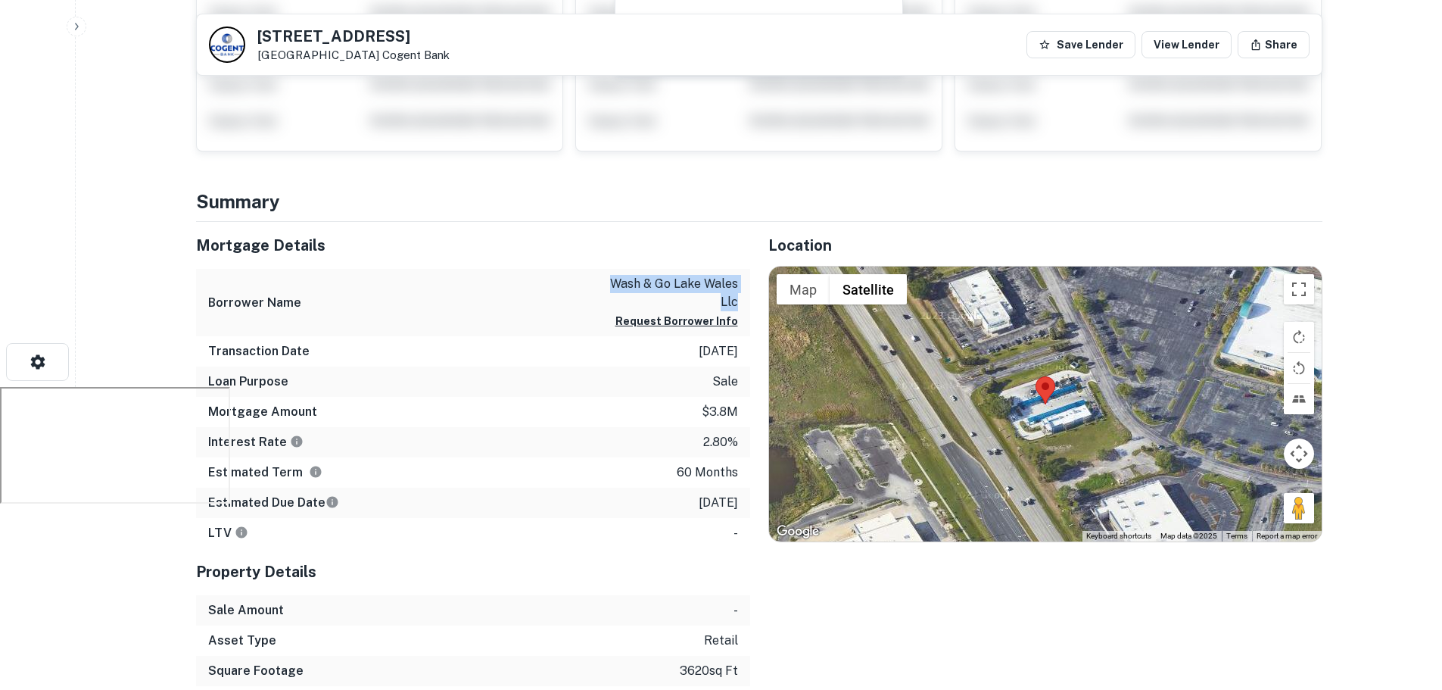
drag, startPoint x: 614, startPoint y: 281, endPoint x: 740, endPoint y: 297, distance: 127.5
click at [741, 298] on div "Borrower Name wash & go lake wales llc Request Borrower Info" at bounding box center [473, 302] width 554 height 67
copy p "wash & go lake wales llc"
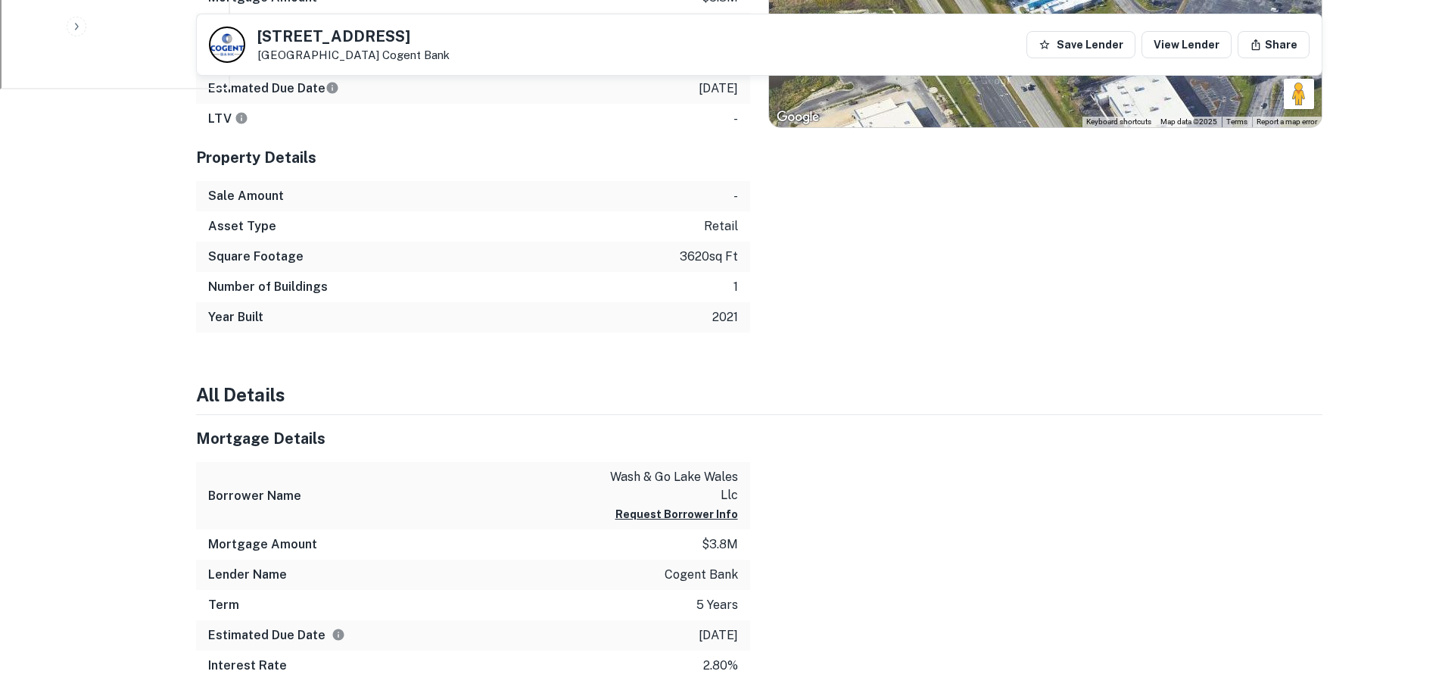
scroll to position [757, 0]
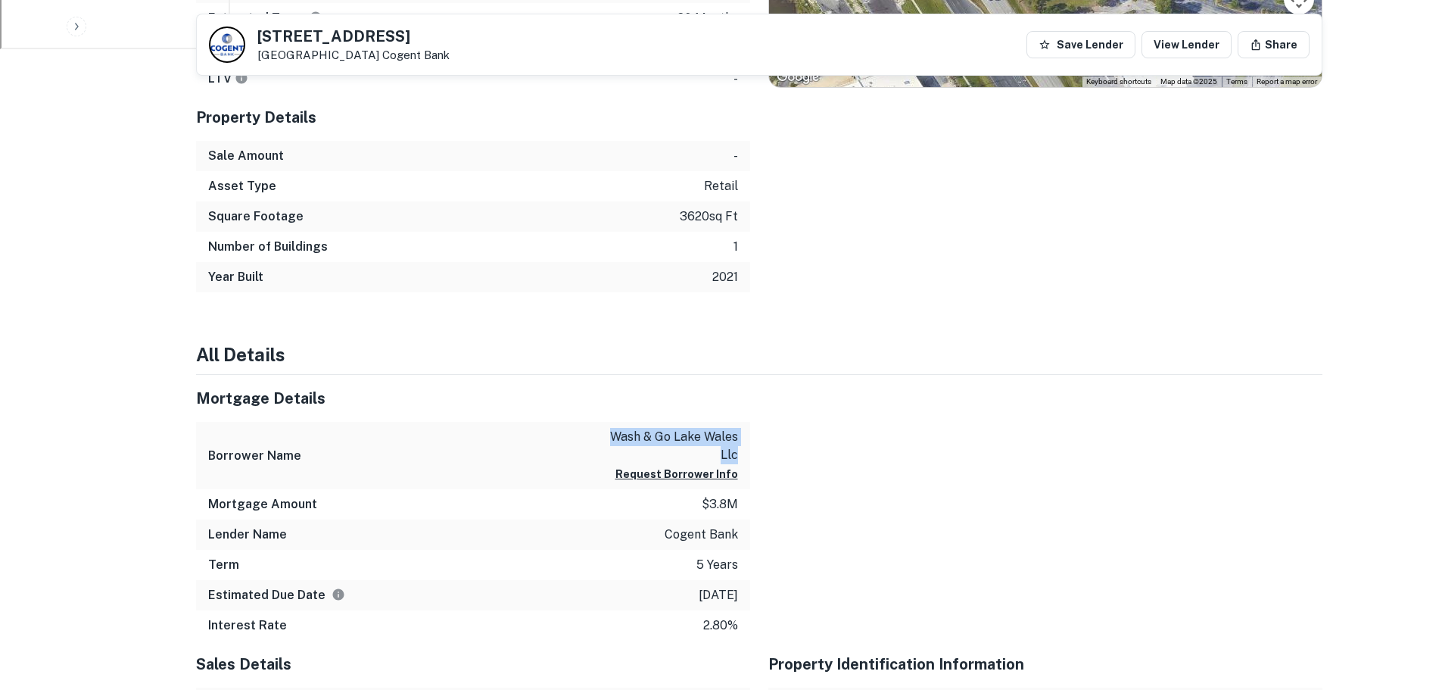
drag, startPoint x: 629, startPoint y: 438, endPoint x: 748, endPoint y: 458, distance: 120.5
click at [748, 458] on div "Borrower Name wash & go lake wales llc Request Borrower Info" at bounding box center [473, 455] width 554 height 67
copy p "wash & go lake wales llc"
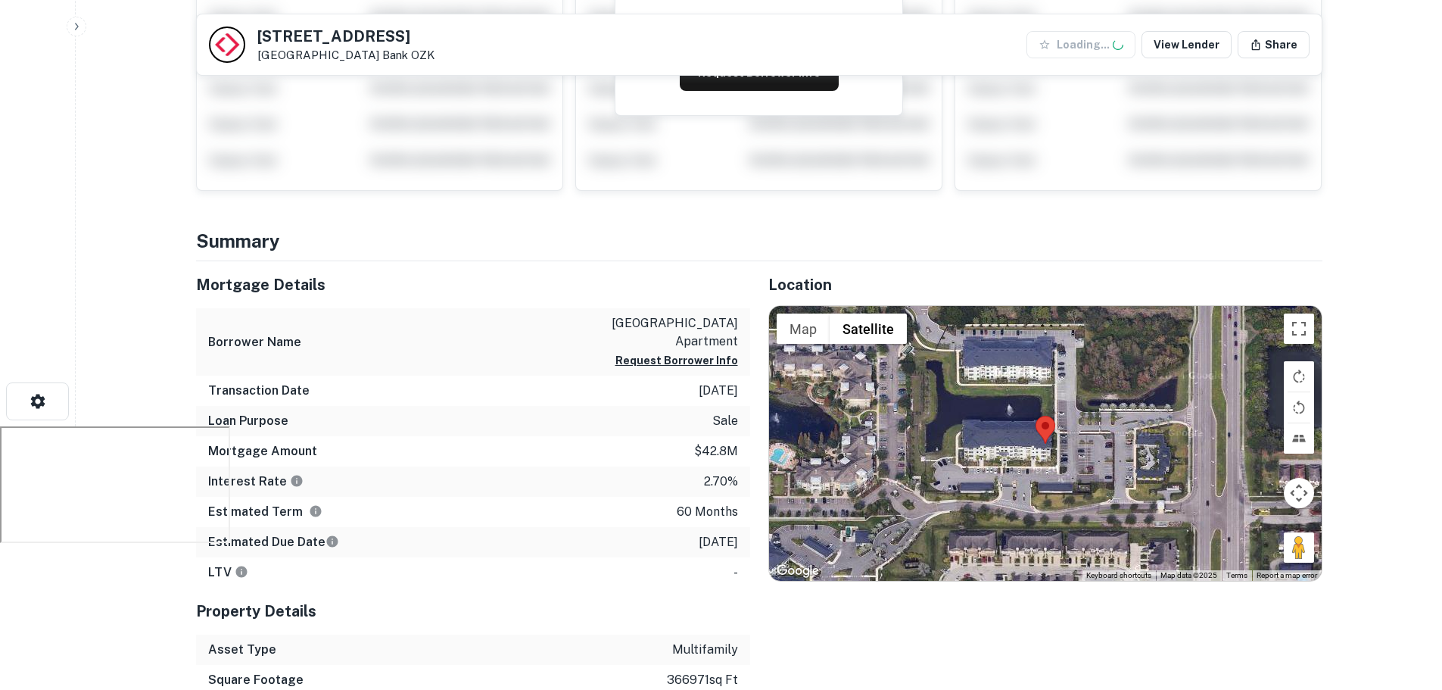
scroll to position [303, 0]
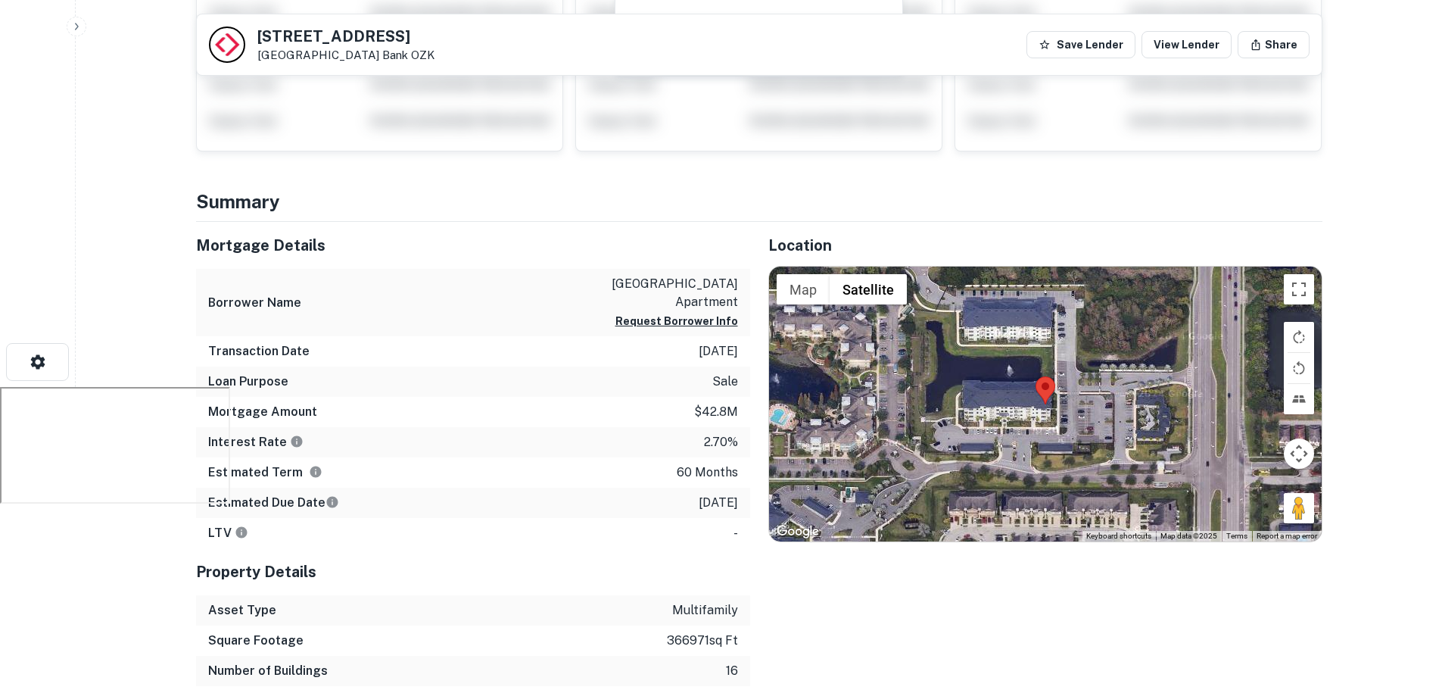
drag, startPoint x: 593, startPoint y: 286, endPoint x: 749, endPoint y: 307, distance: 156.6
click at [749, 307] on div "[GEOGRAPHIC_DATA] Name [GEOGRAPHIC_DATA] apartment Request [GEOGRAPHIC_DATA] In…" at bounding box center [473, 302] width 554 height 67
copy p "[GEOGRAPHIC_DATA] apartment"
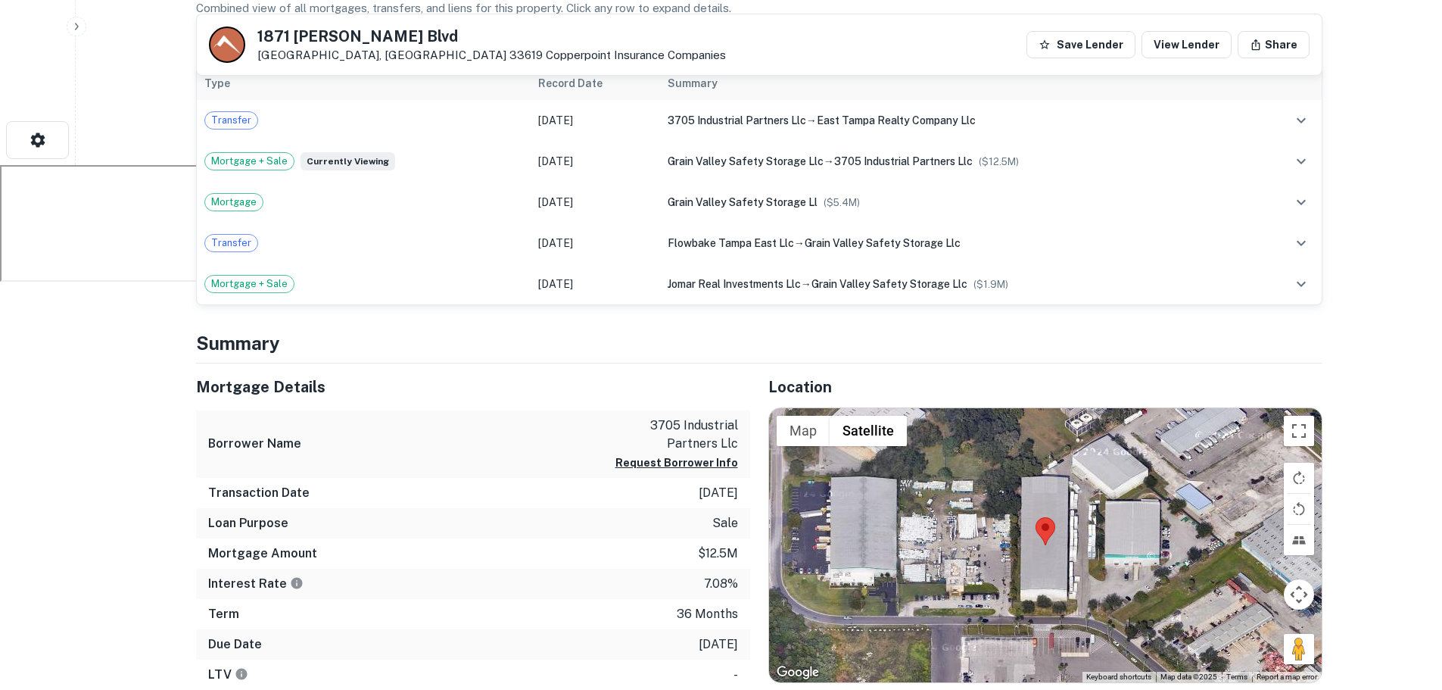
scroll to position [530, 0]
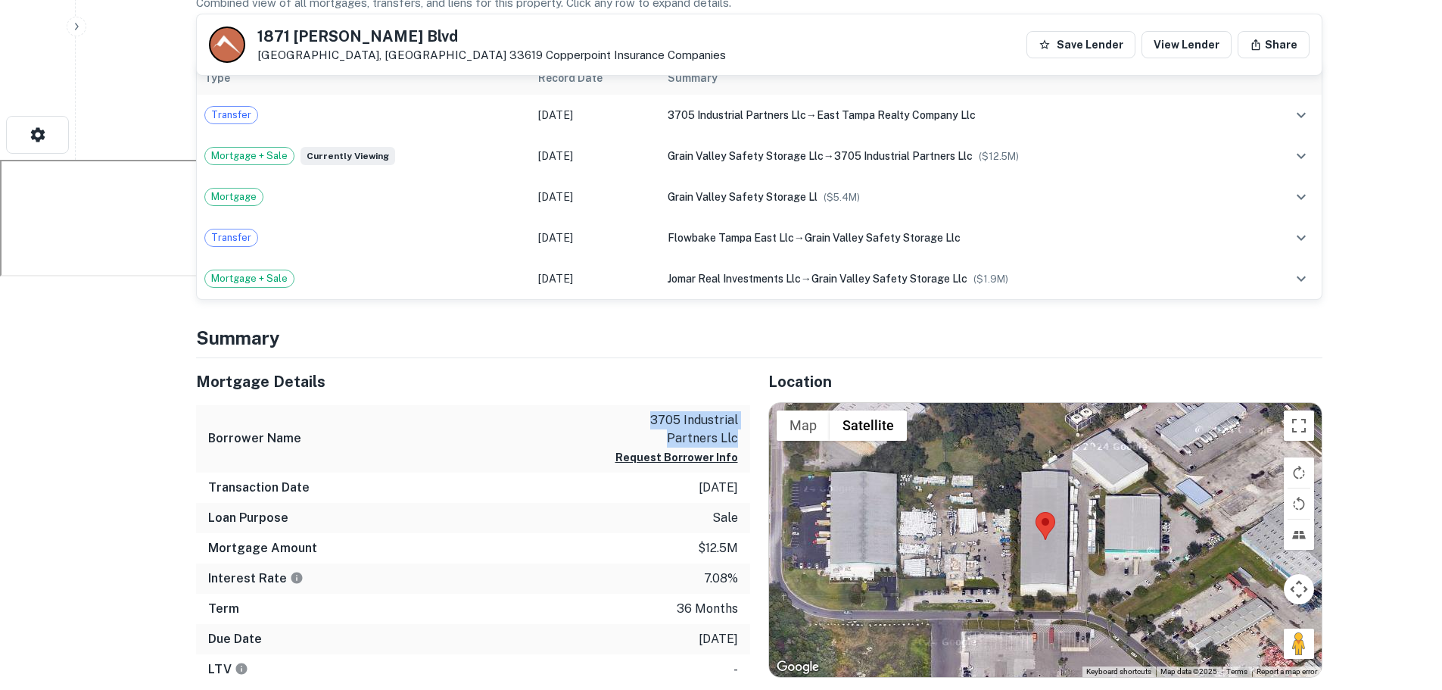
drag, startPoint x: 645, startPoint y: 419, endPoint x: 741, endPoint y: 437, distance: 97.7
click at [741, 437] on div "Borrower Name 3705 industrial partners llc Request Borrower Info" at bounding box center [473, 438] width 554 height 67
copy p "3705 industrial partners llc"
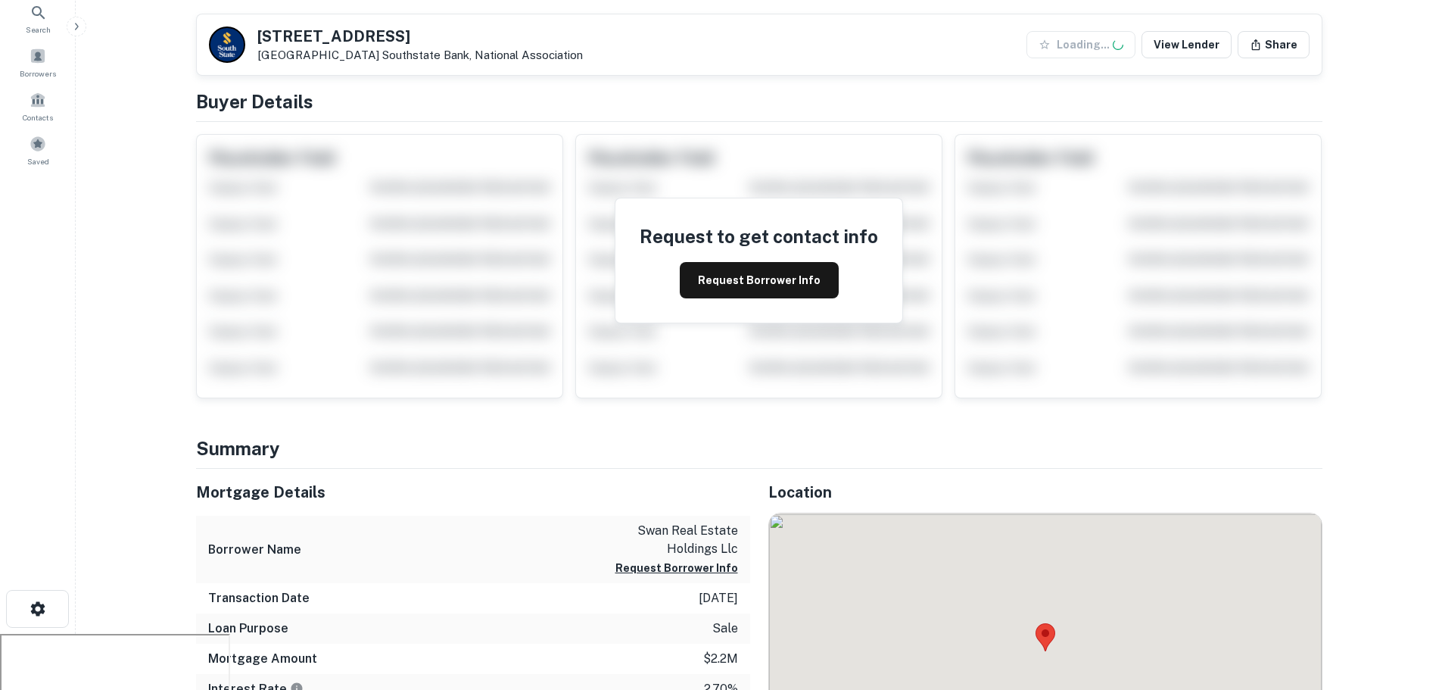
scroll to position [303, 0]
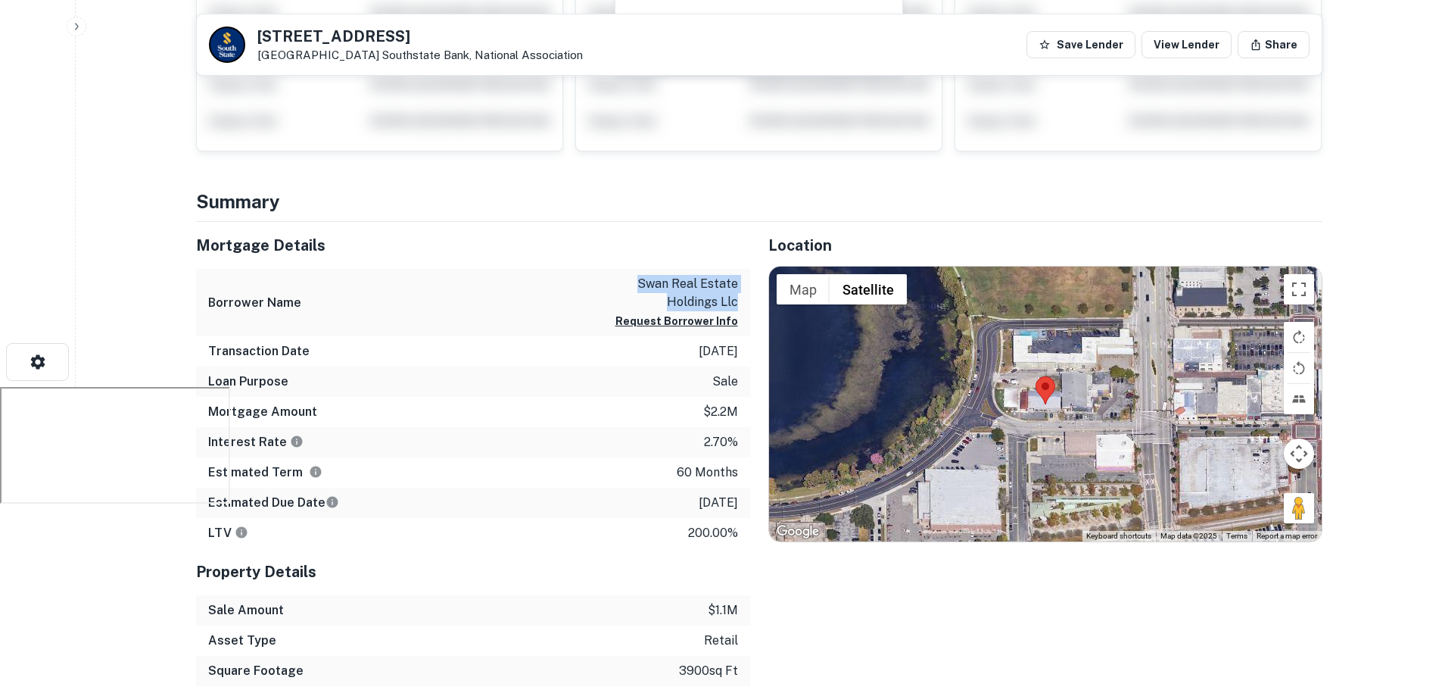
drag, startPoint x: 632, startPoint y: 281, endPoint x: 741, endPoint y: 305, distance: 111.7
click at [741, 305] on div "Borrower Name swan real estate holdings llc Request Borrower Info" at bounding box center [473, 302] width 554 height 67
copy p "swan real estate holdings llc"
